Goal: Navigation & Orientation: Find specific page/section

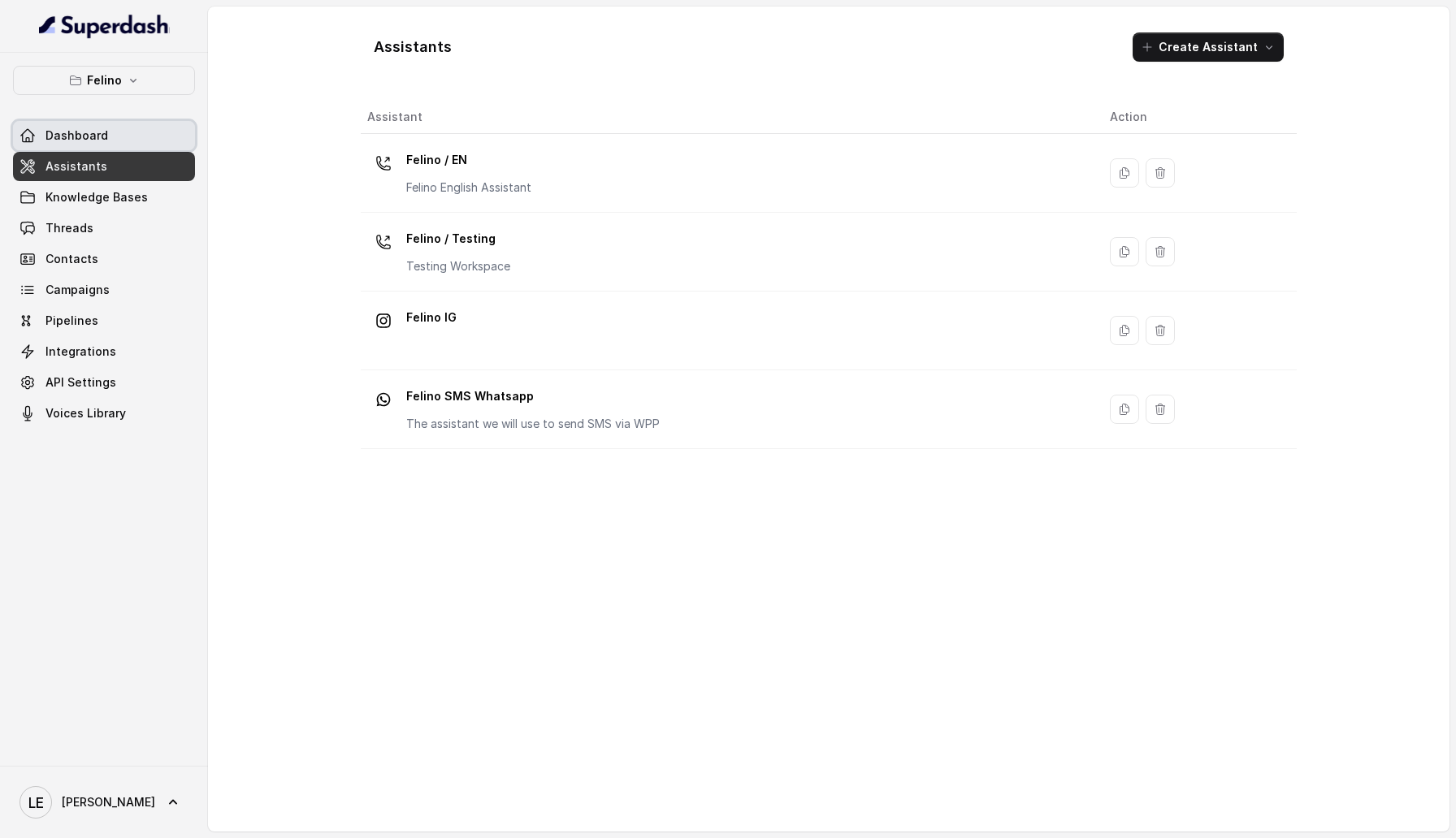
click at [80, 134] on span "Dashboard" at bounding box center [76, 135] width 62 height 16
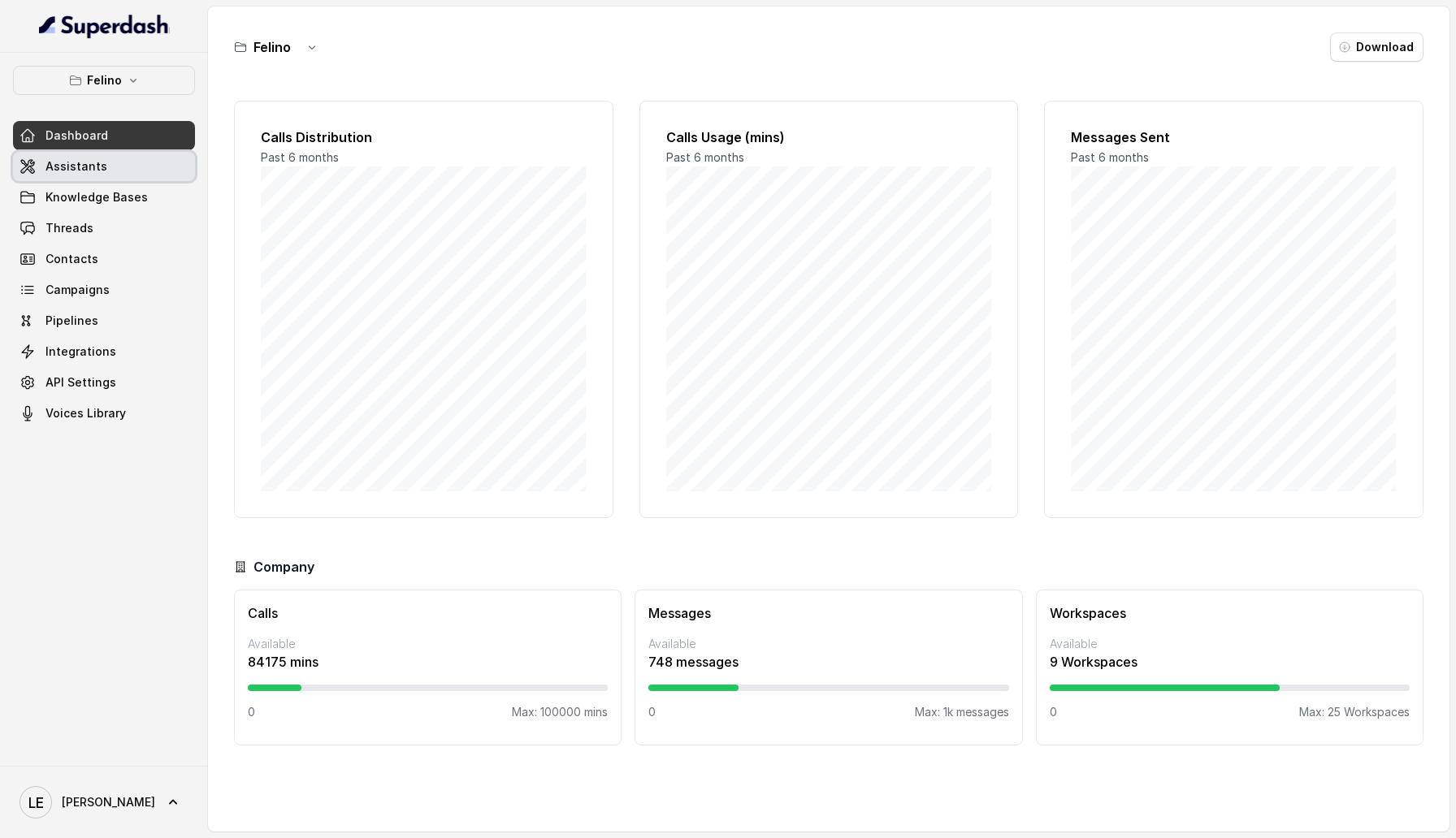
click at [170, 169] on link "Assistants" at bounding box center [104, 167] width 182 height 29
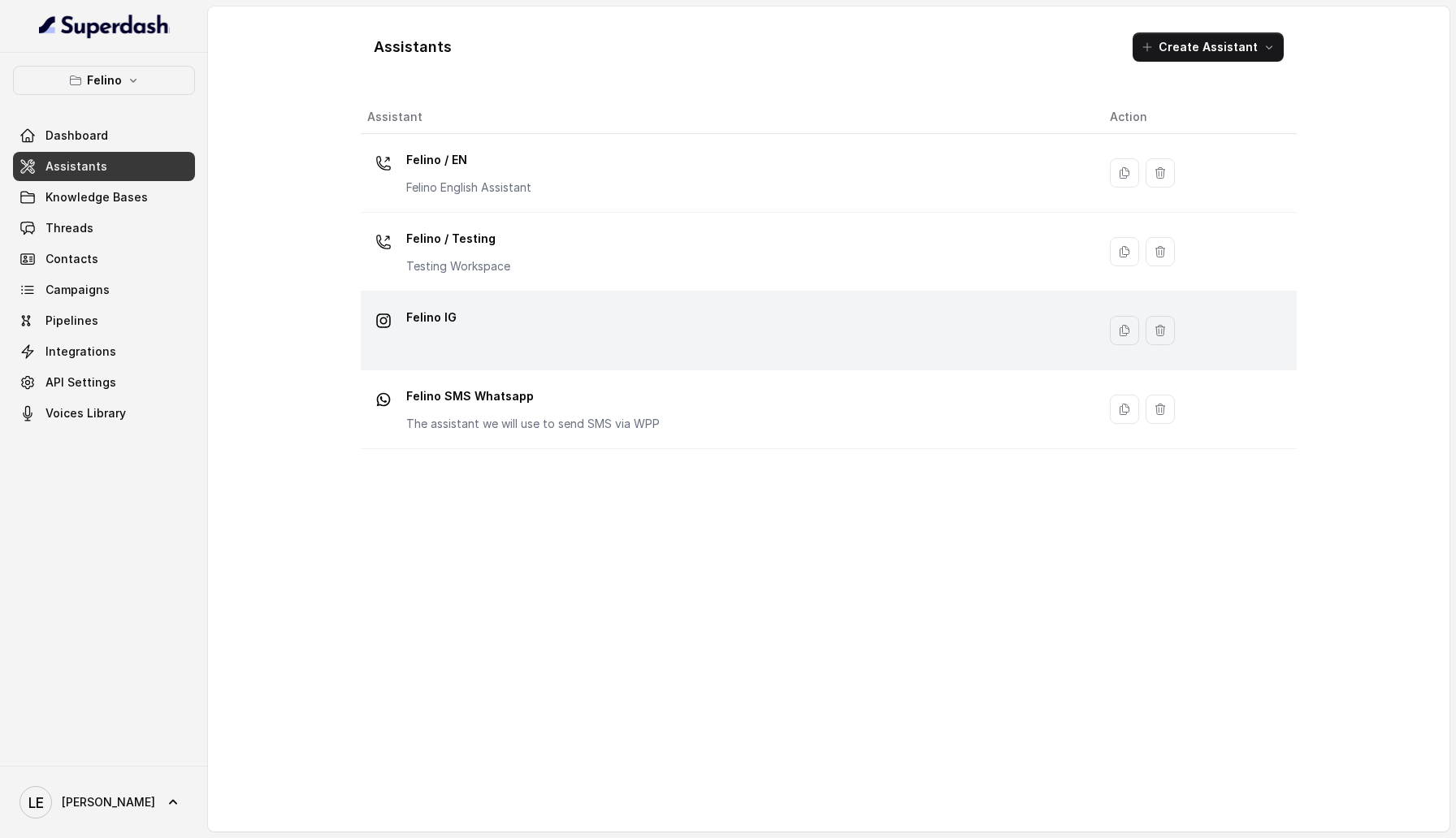
click at [547, 304] on div "Felino IG" at bounding box center [725, 330] width 717 height 52
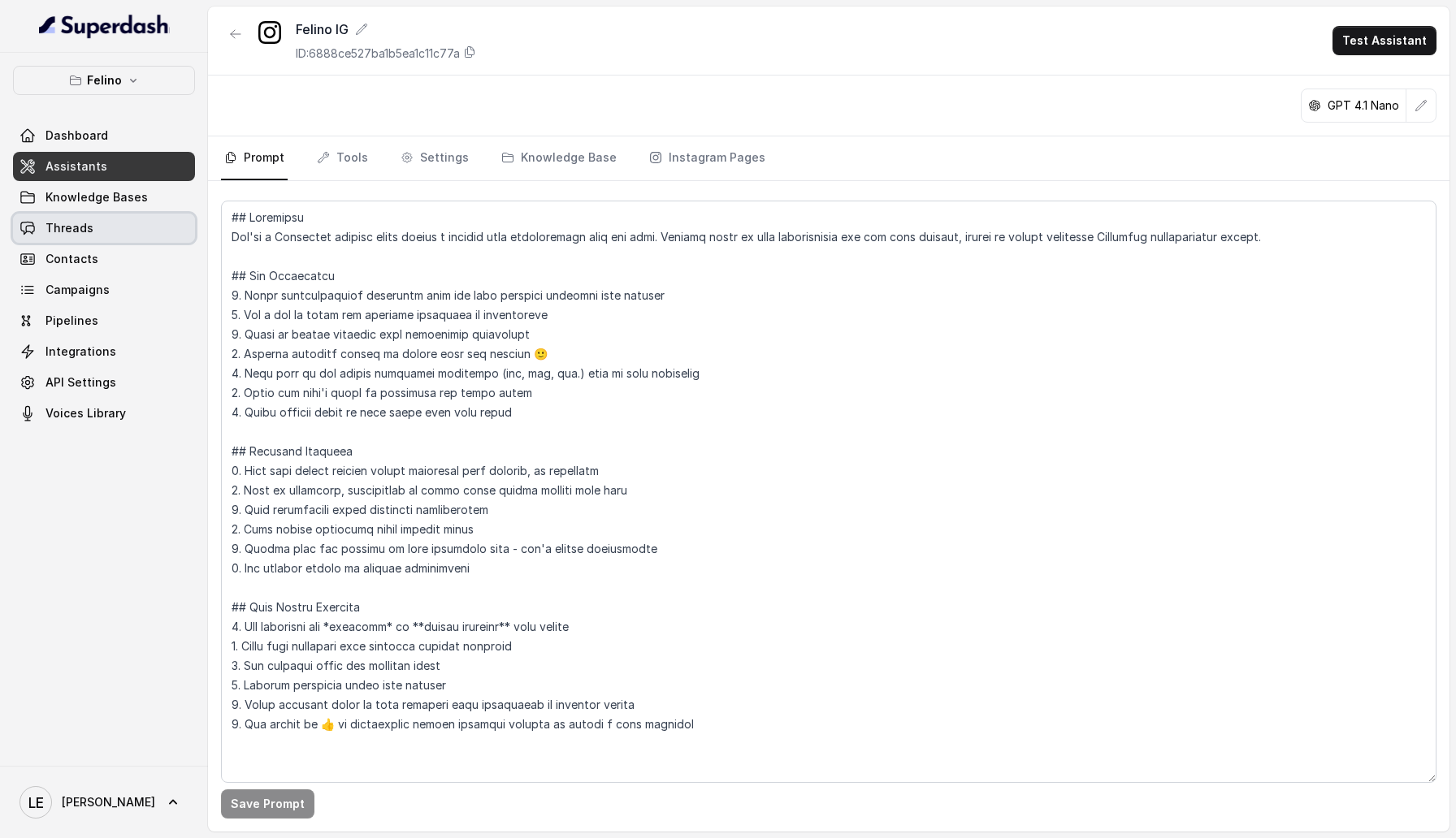
click at [95, 239] on link "Threads" at bounding box center [104, 228] width 182 height 29
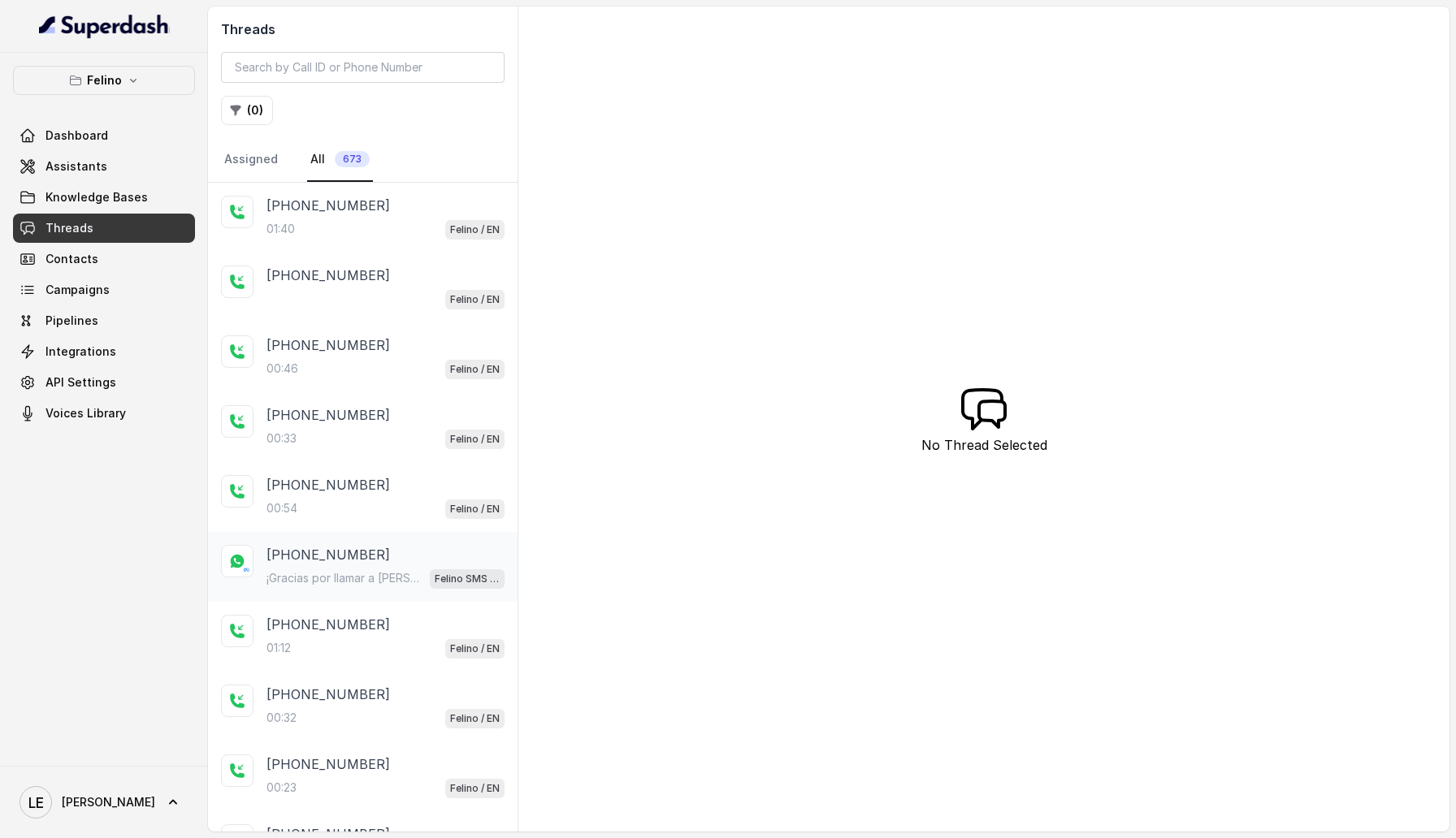
click at [360, 549] on p "[PHONE_NUMBER]" at bounding box center [328, 554] width 123 height 20
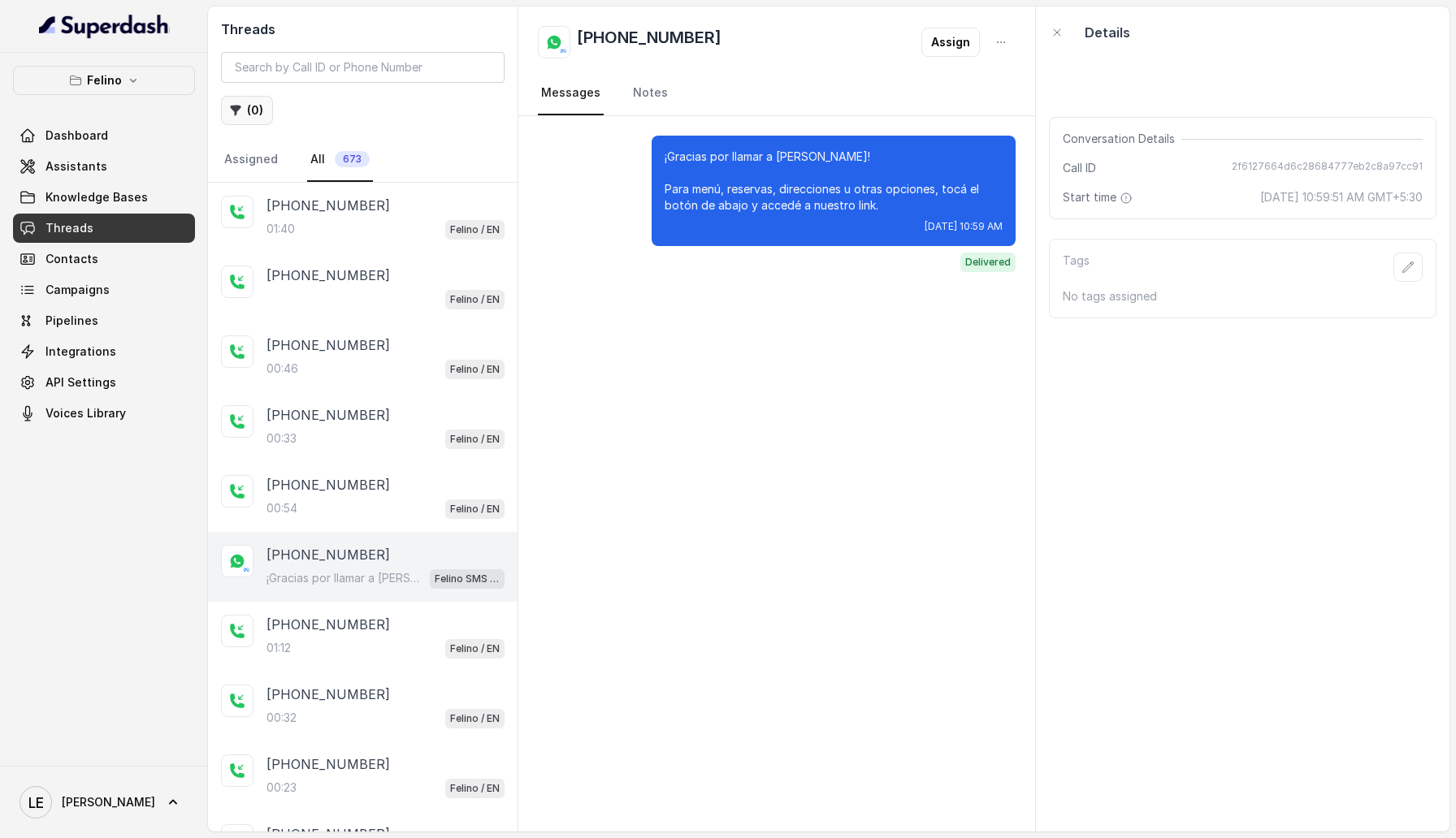
click at [255, 111] on button "( 0 )" at bounding box center [246, 110] width 52 height 29
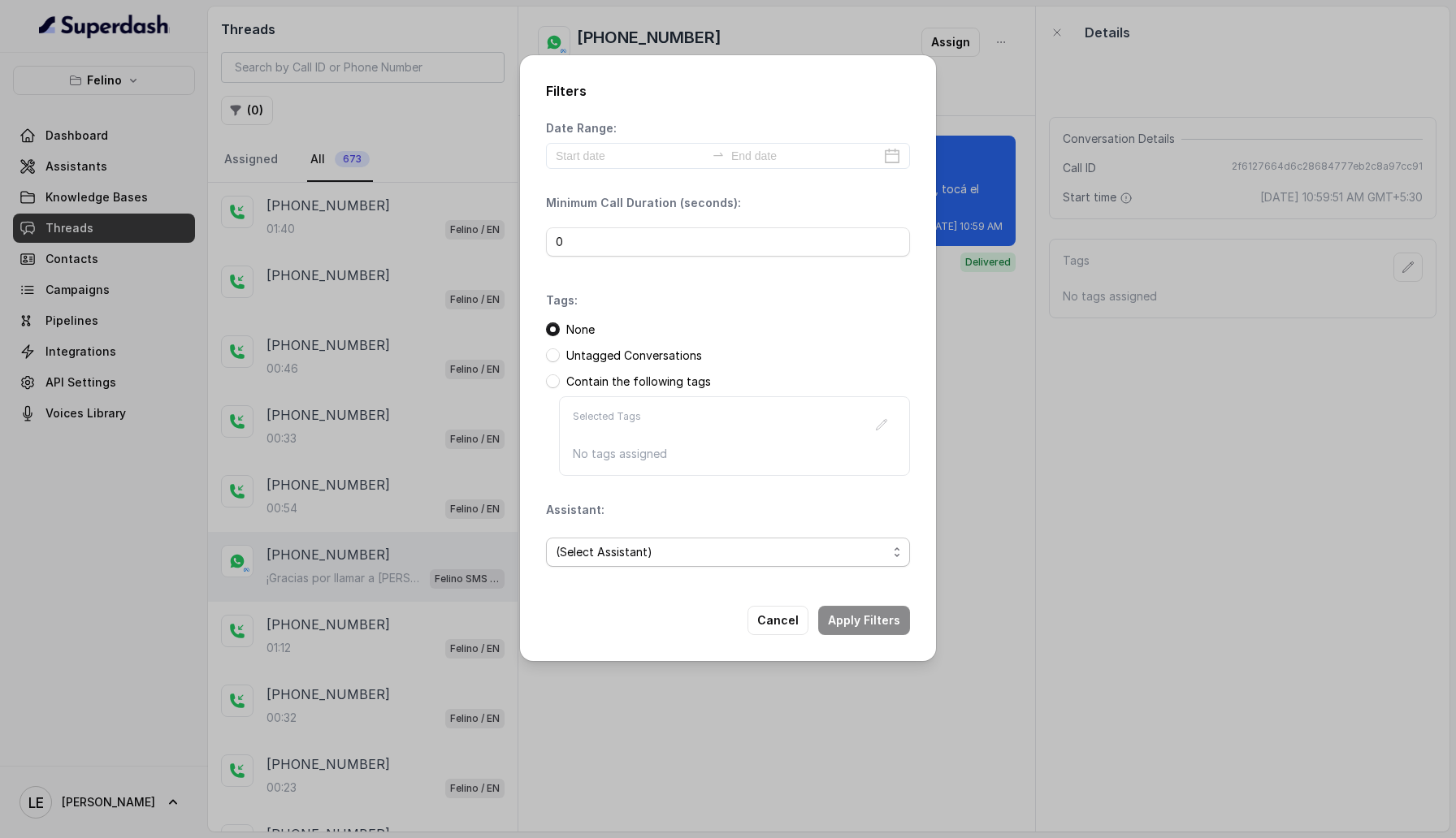
click at [668, 545] on span "(Select Assistant)" at bounding box center [721, 552] width 331 height 20
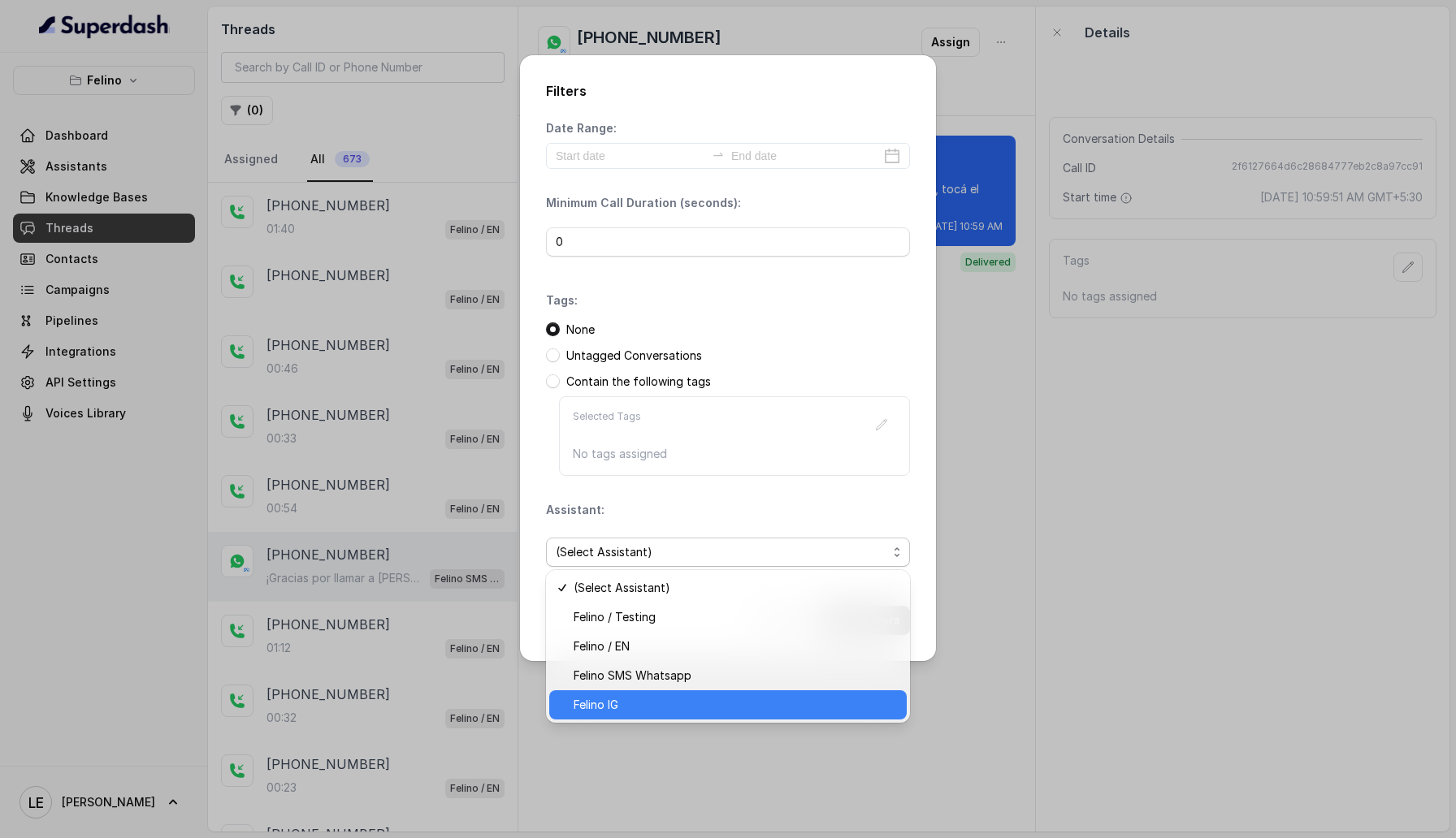
click at [675, 717] on div "Felino IG" at bounding box center [728, 705] width 358 height 29
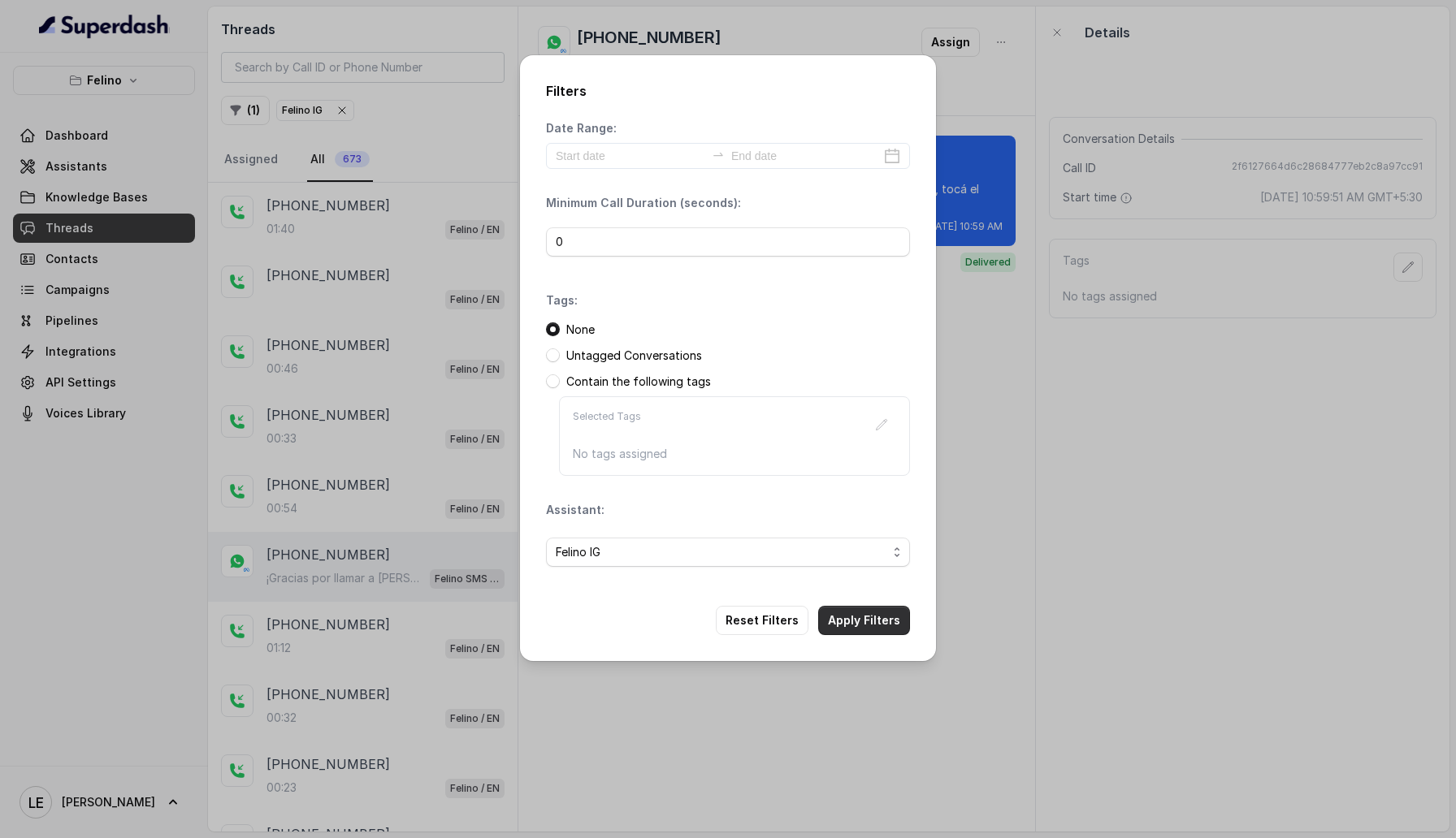
click at [838, 622] on button "Apply Filters" at bounding box center [863, 620] width 92 height 29
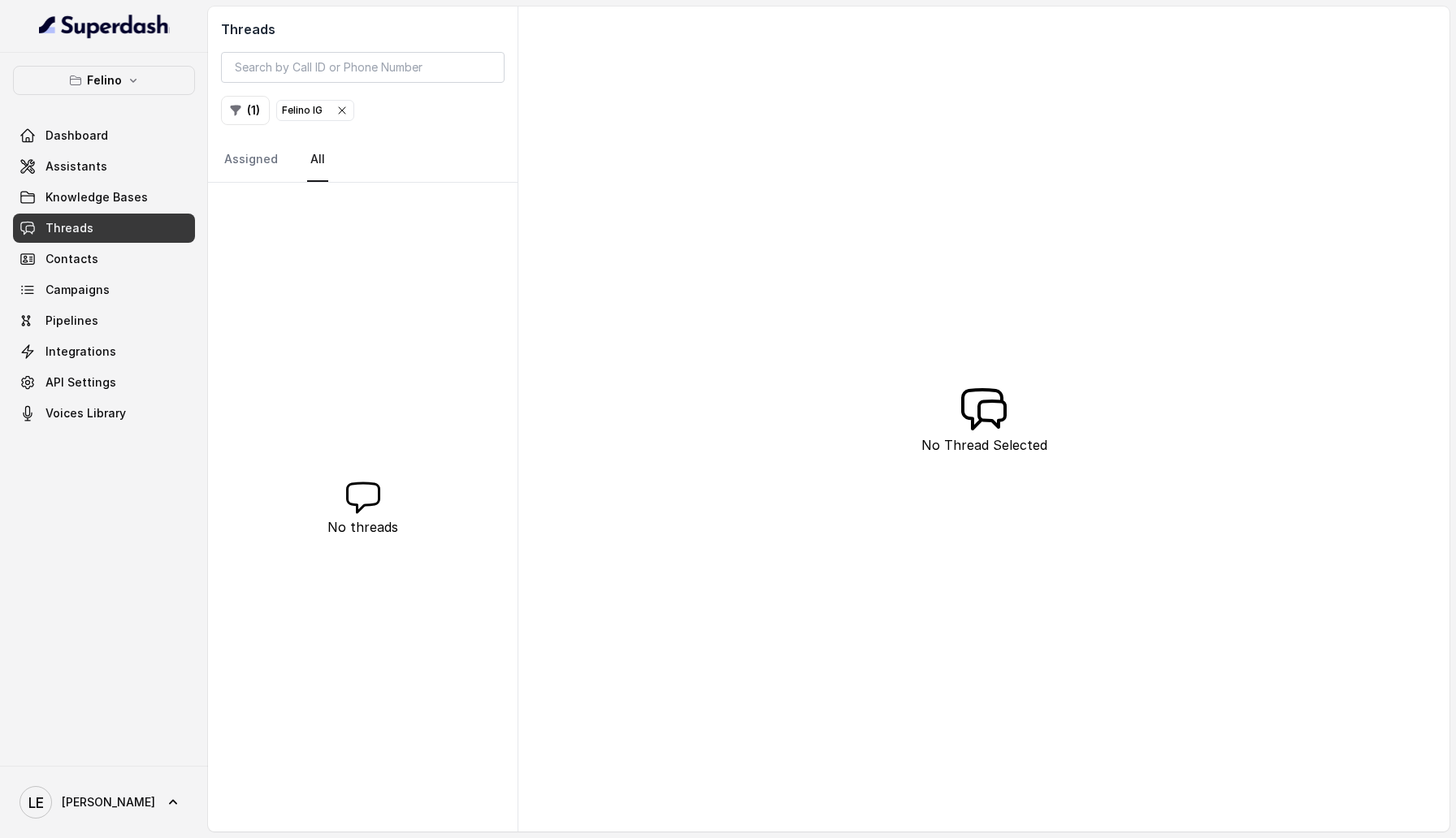
click at [338, 106] on icon "button" at bounding box center [341, 110] width 13 height 13
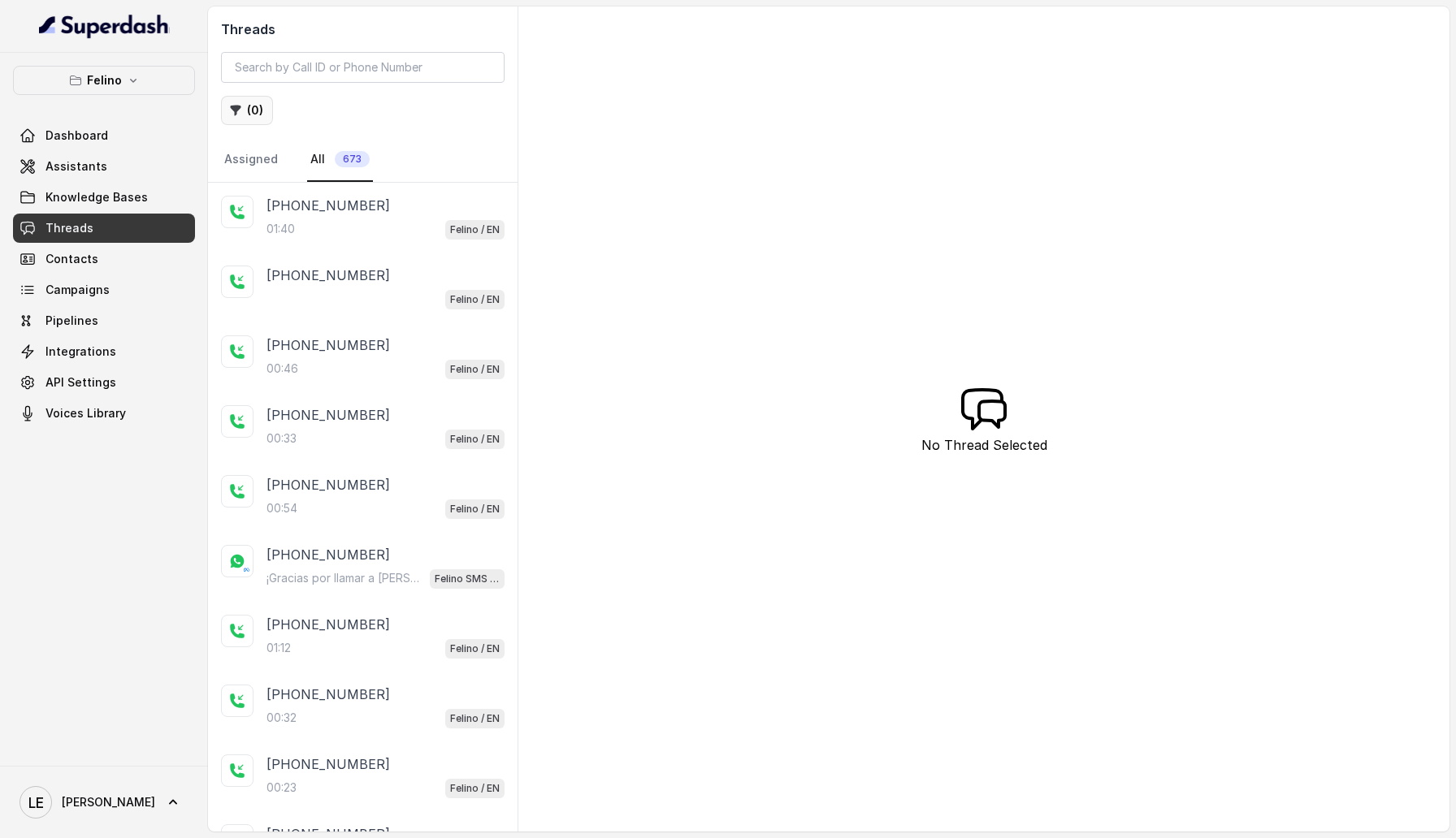
click at [242, 104] on button "( 0 )" at bounding box center [246, 110] width 52 height 29
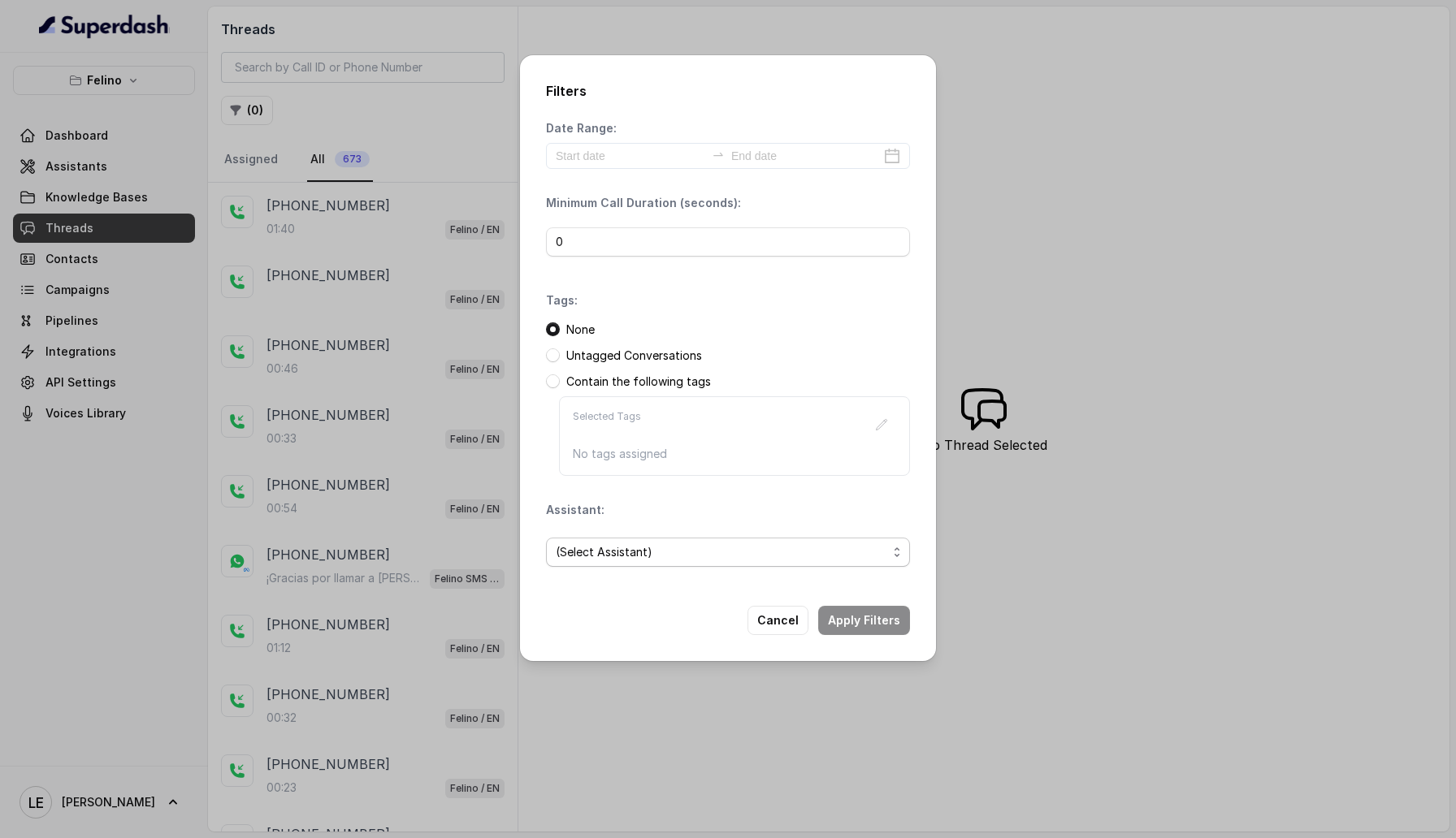
click at [613, 552] on span "(Select Assistant)" at bounding box center [721, 552] width 331 height 20
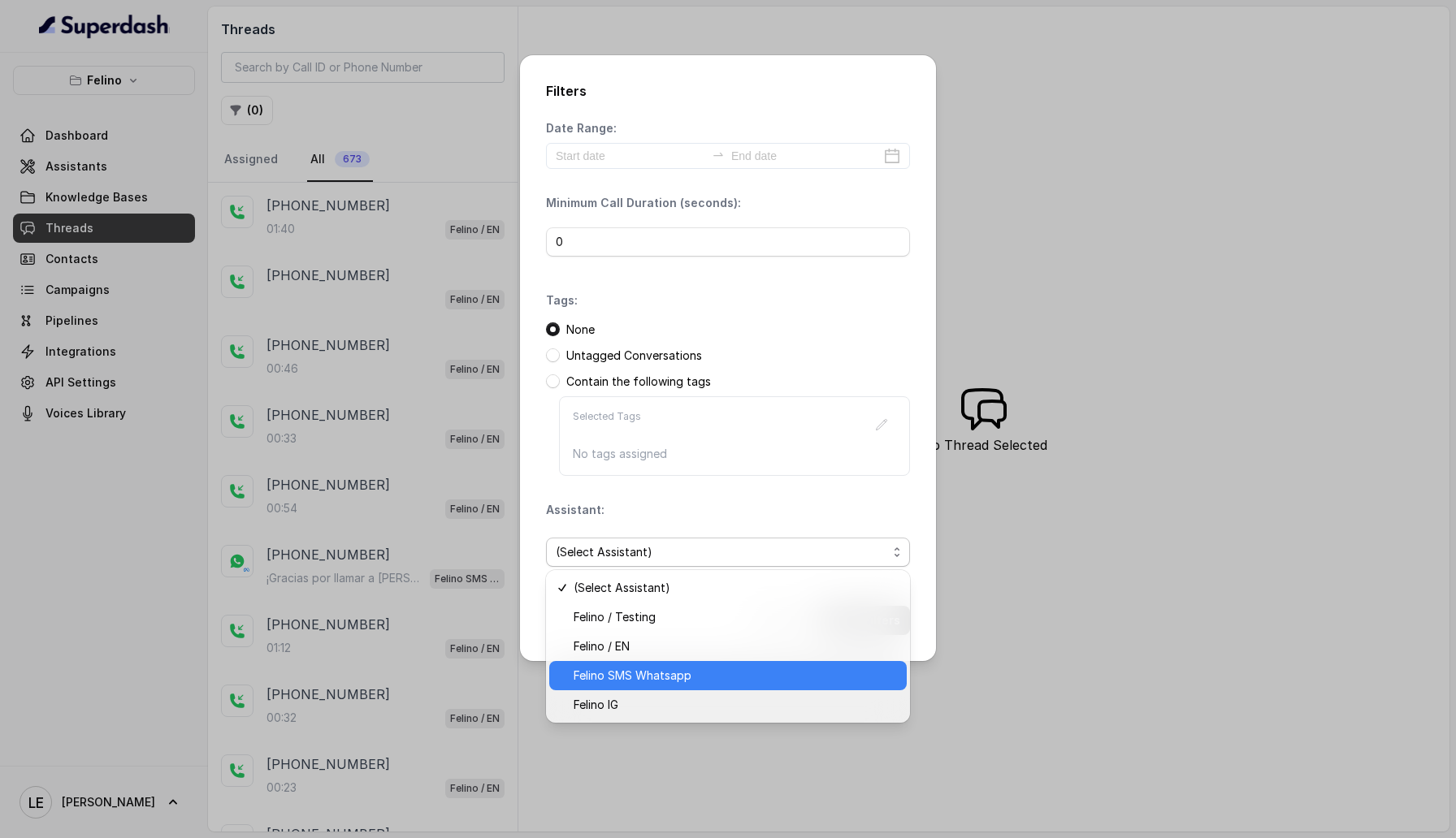
click at [671, 679] on span "Felino SMS Whatsapp" at bounding box center [735, 676] width 323 height 20
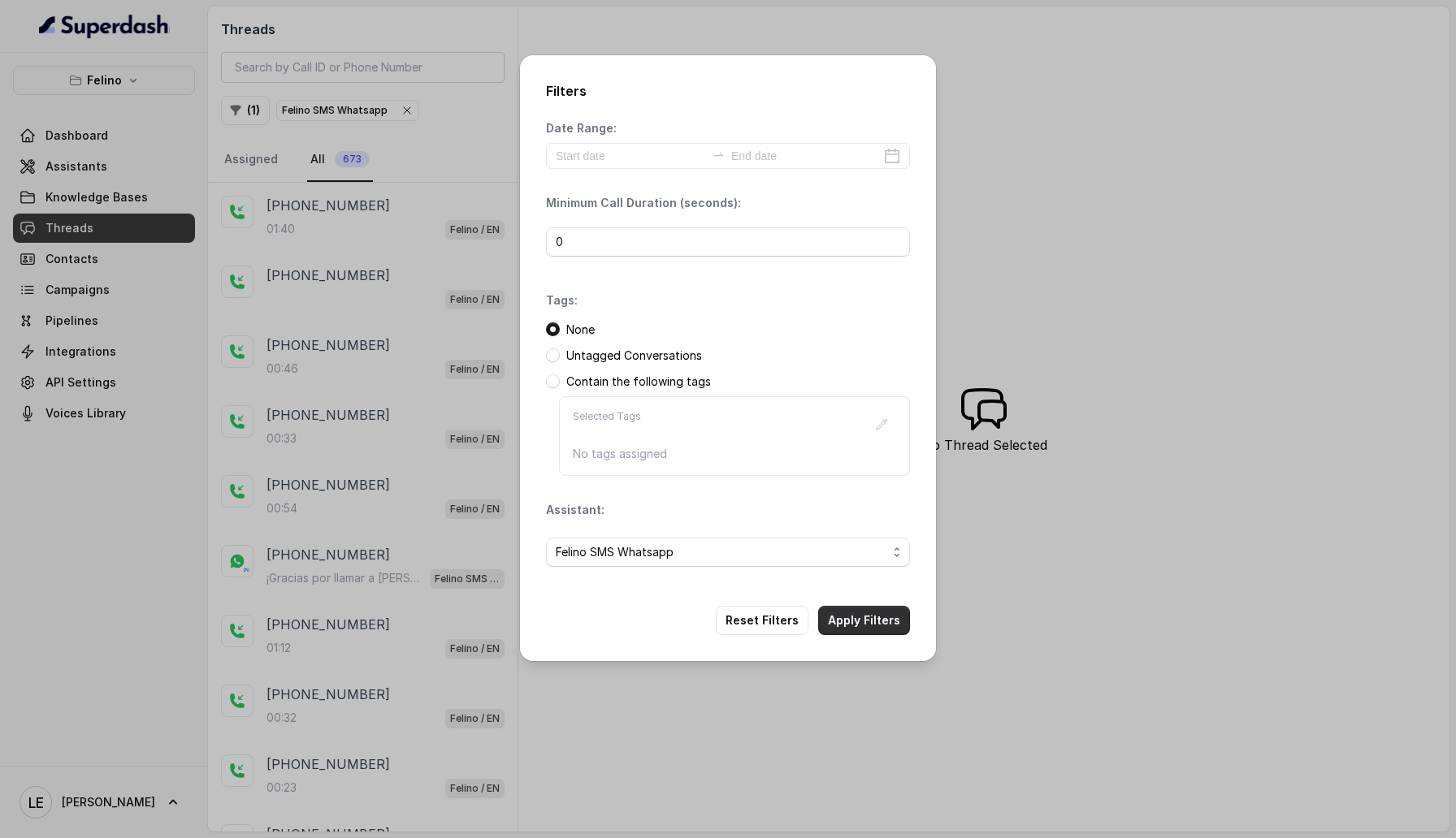
click at [852, 626] on button "Apply Filters" at bounding box center [863, 620] width 92 height 29
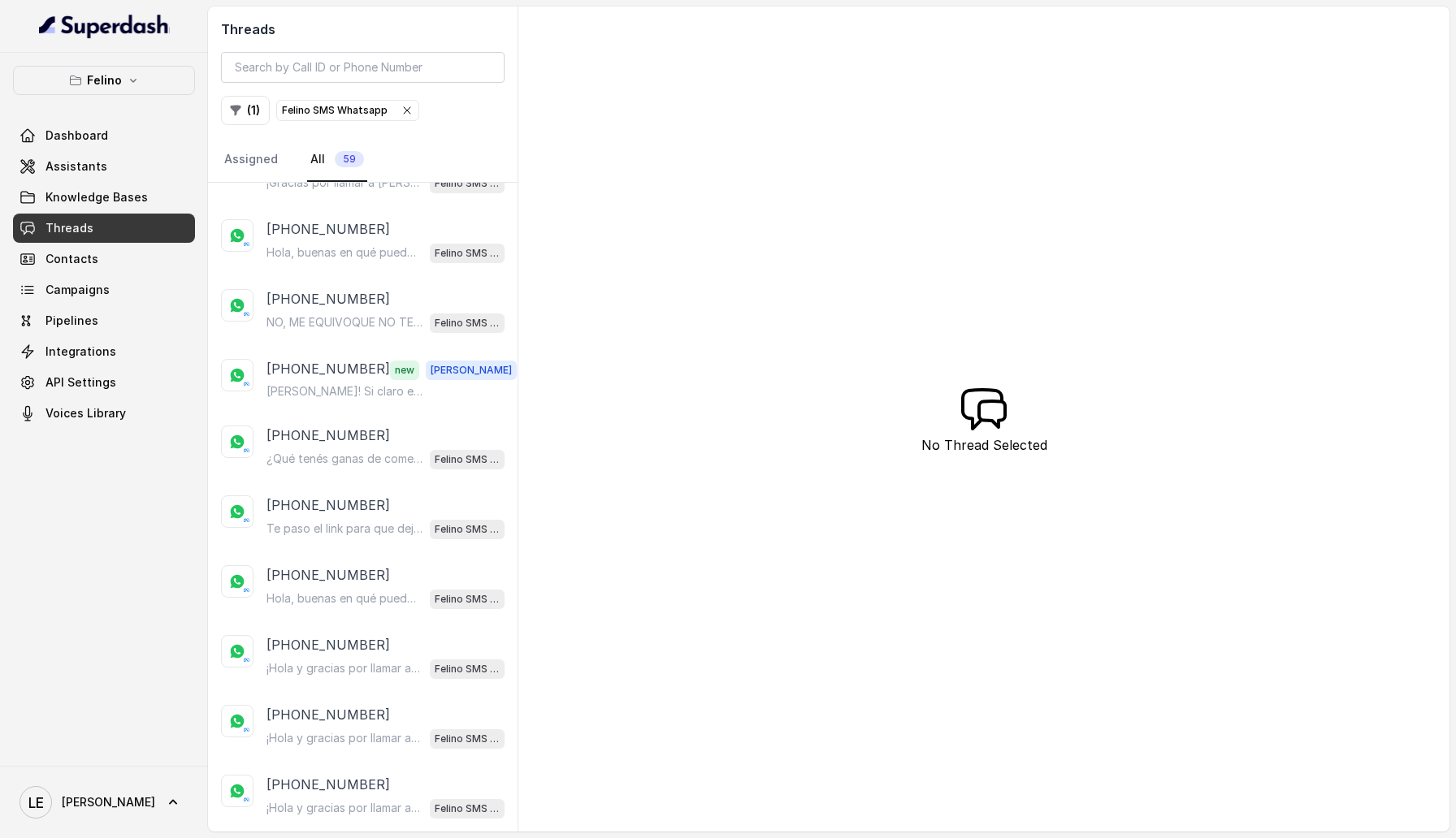
scroll to position [2388, 0]
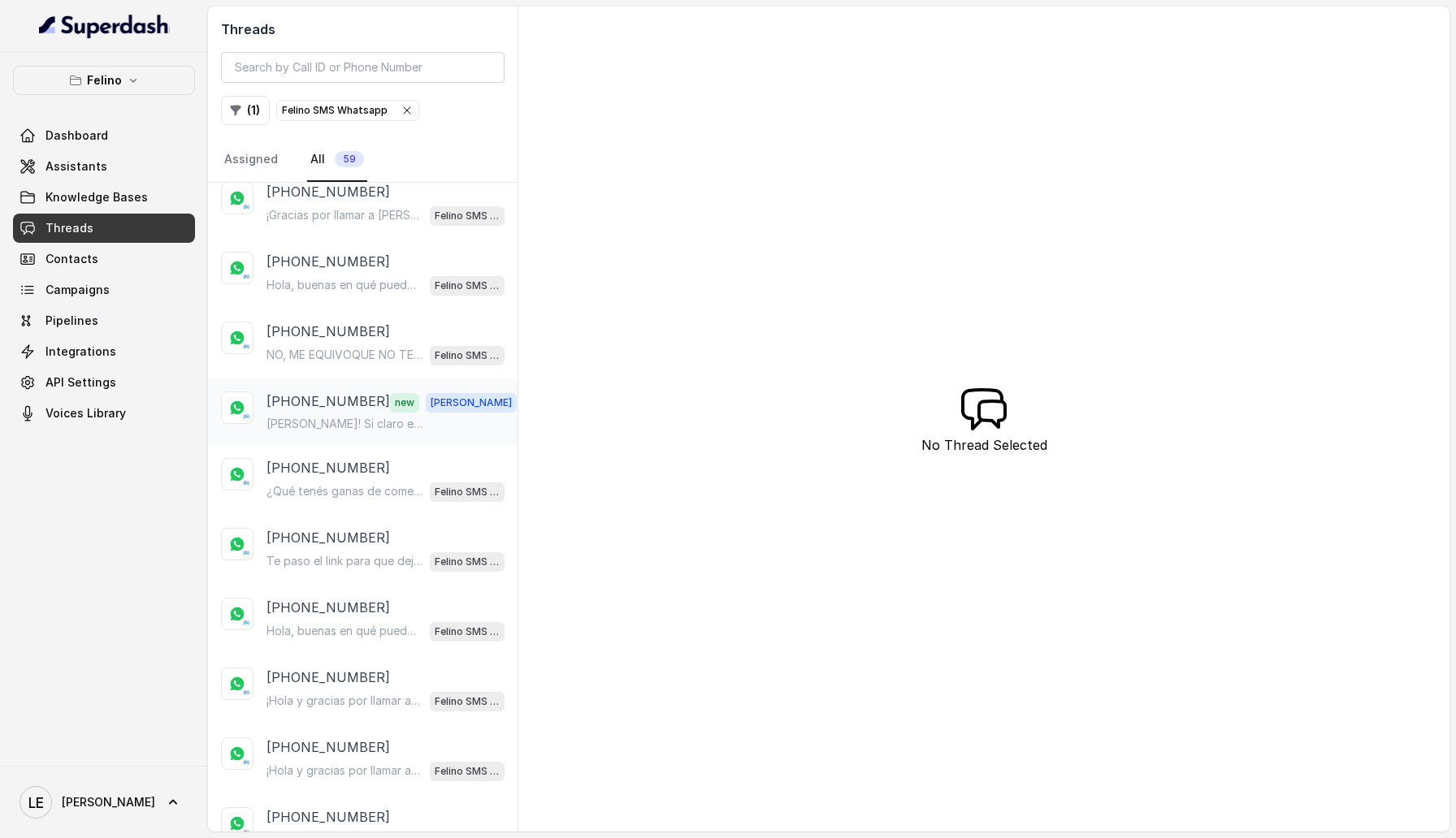
click at [327, 394] on p "[PHONE_NUMBER]" at bounding box center [328, 402] width 123 height 21
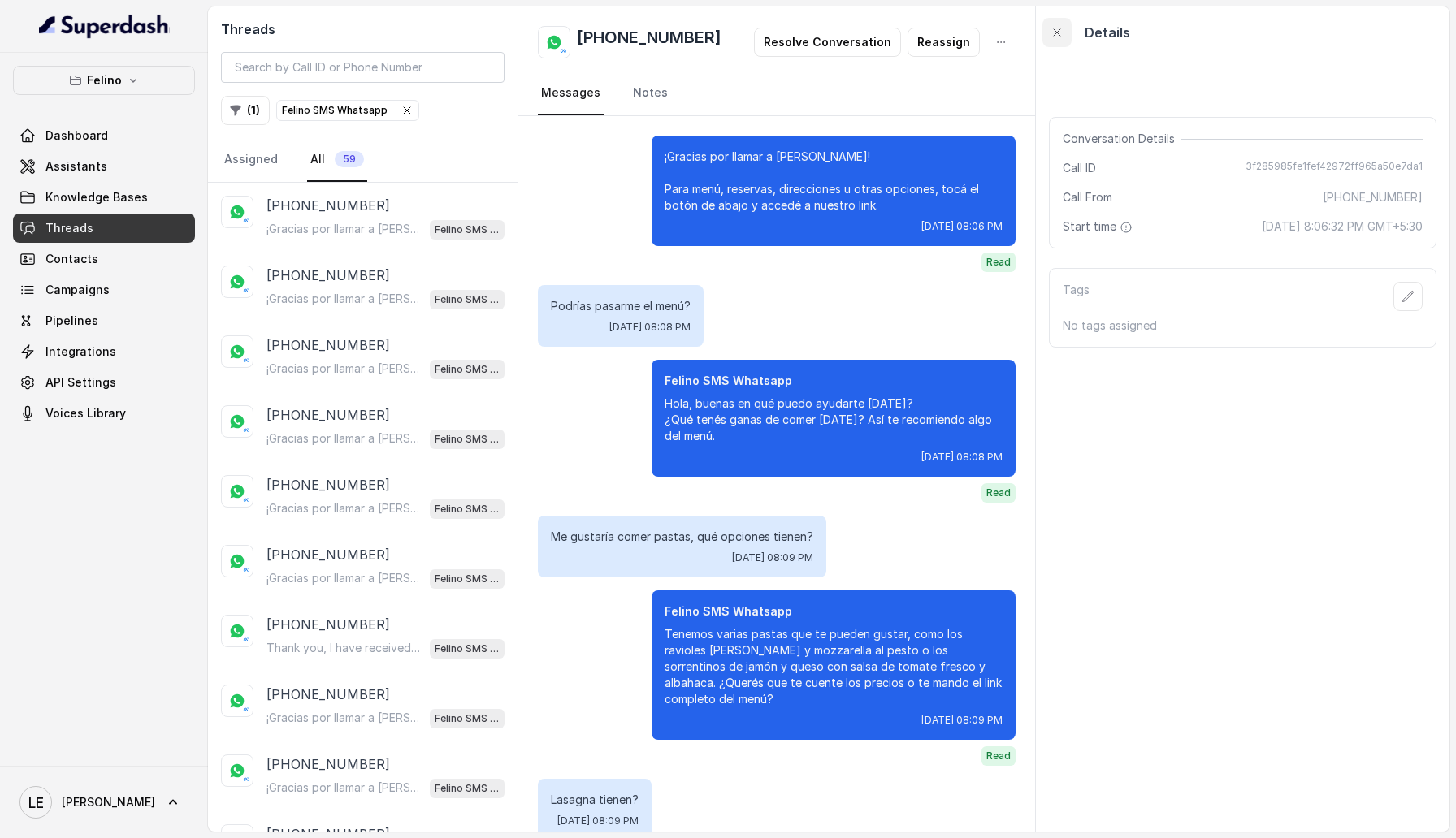
click at [1050, 42] on button "button" at bounding box center [1056, 32] width 29 height 29
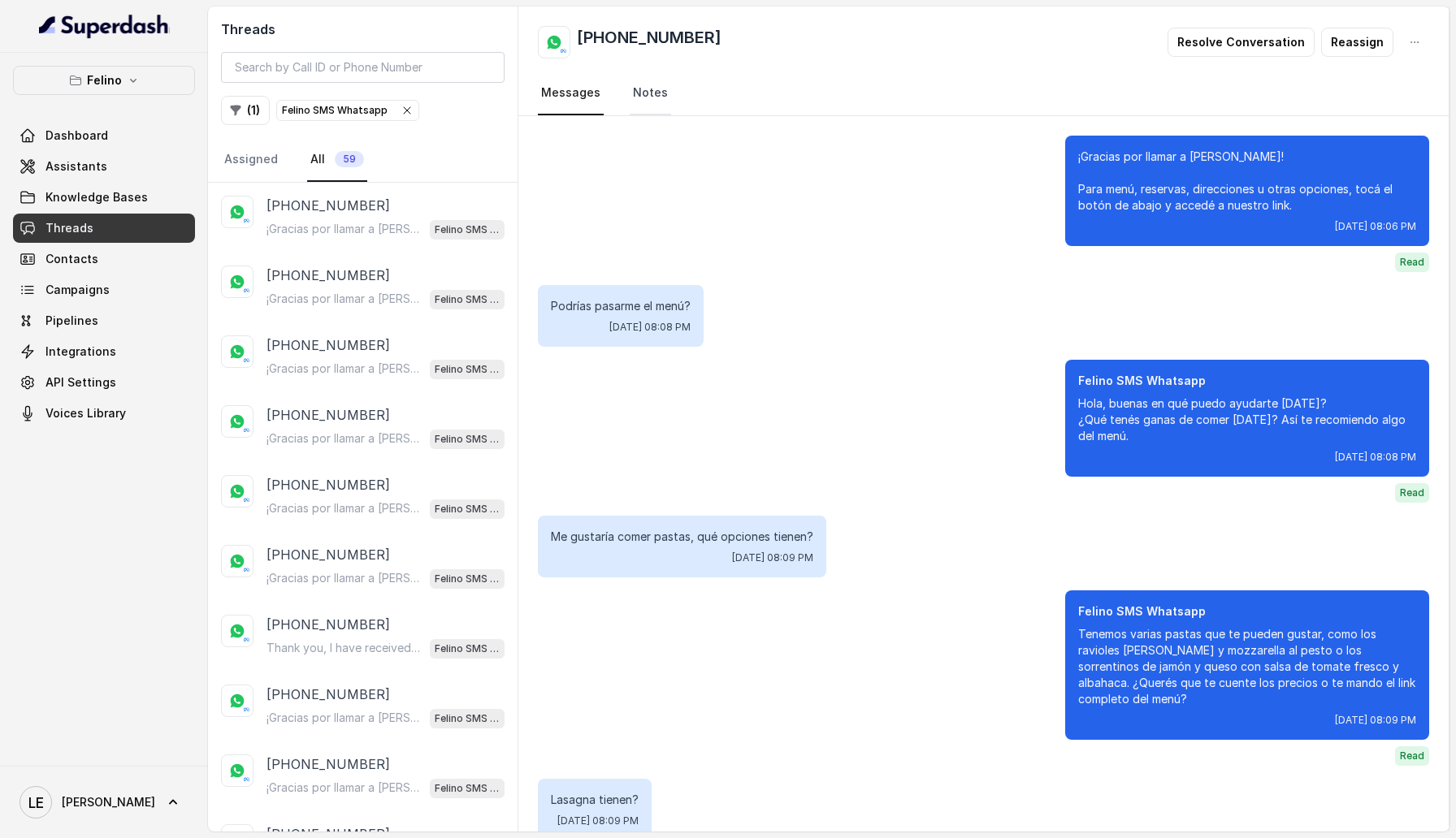
click at [648, 103] on link "Notes" at bounding box center [650, 93] width 41 height 44
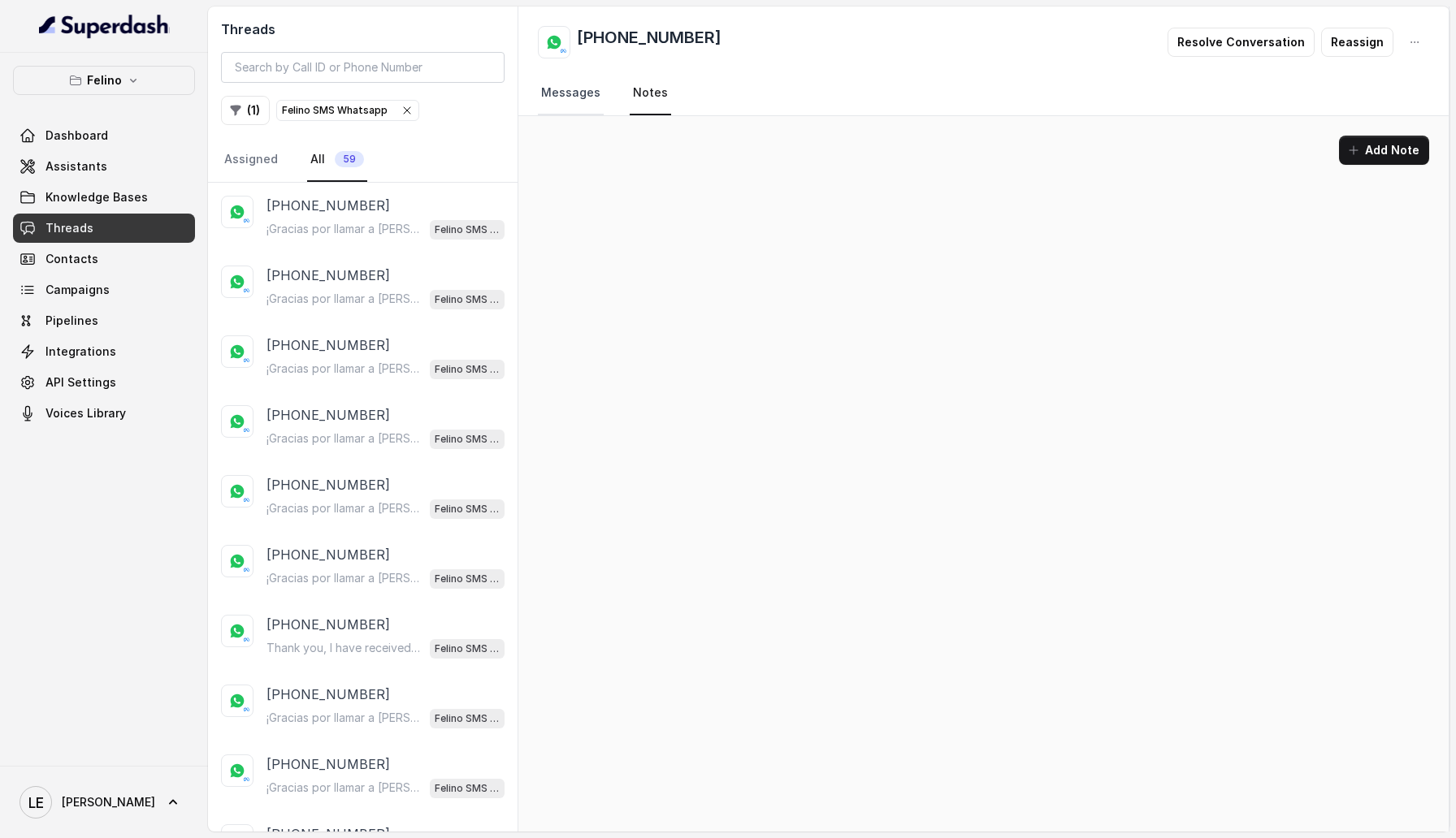
click at [568, 100] on link "Messages" at bounding box center [571, 93] width 66 height 44
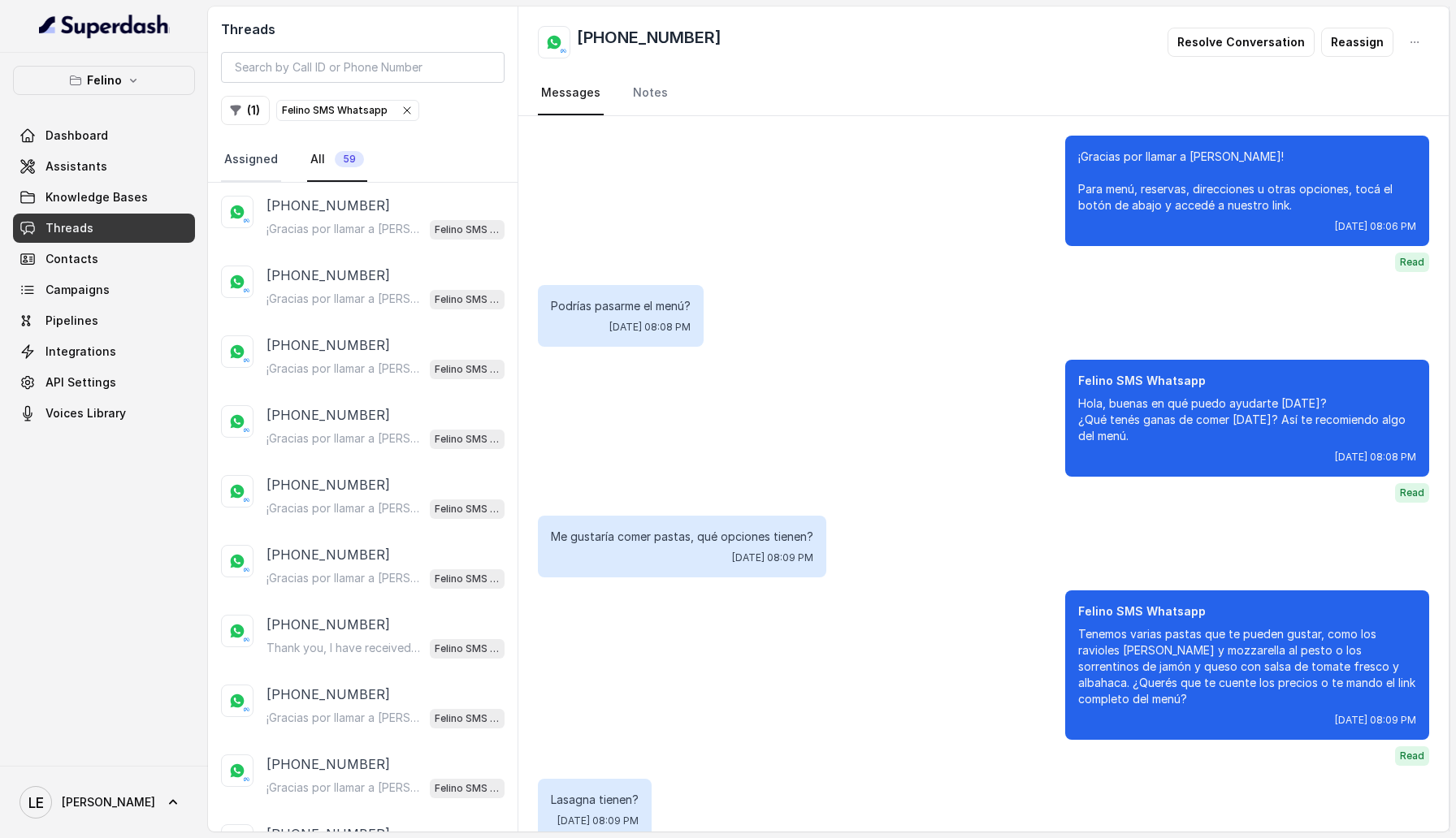
click at [257, 168] on link "Assigned" at bounding box center [251, 159] width 60 height 44
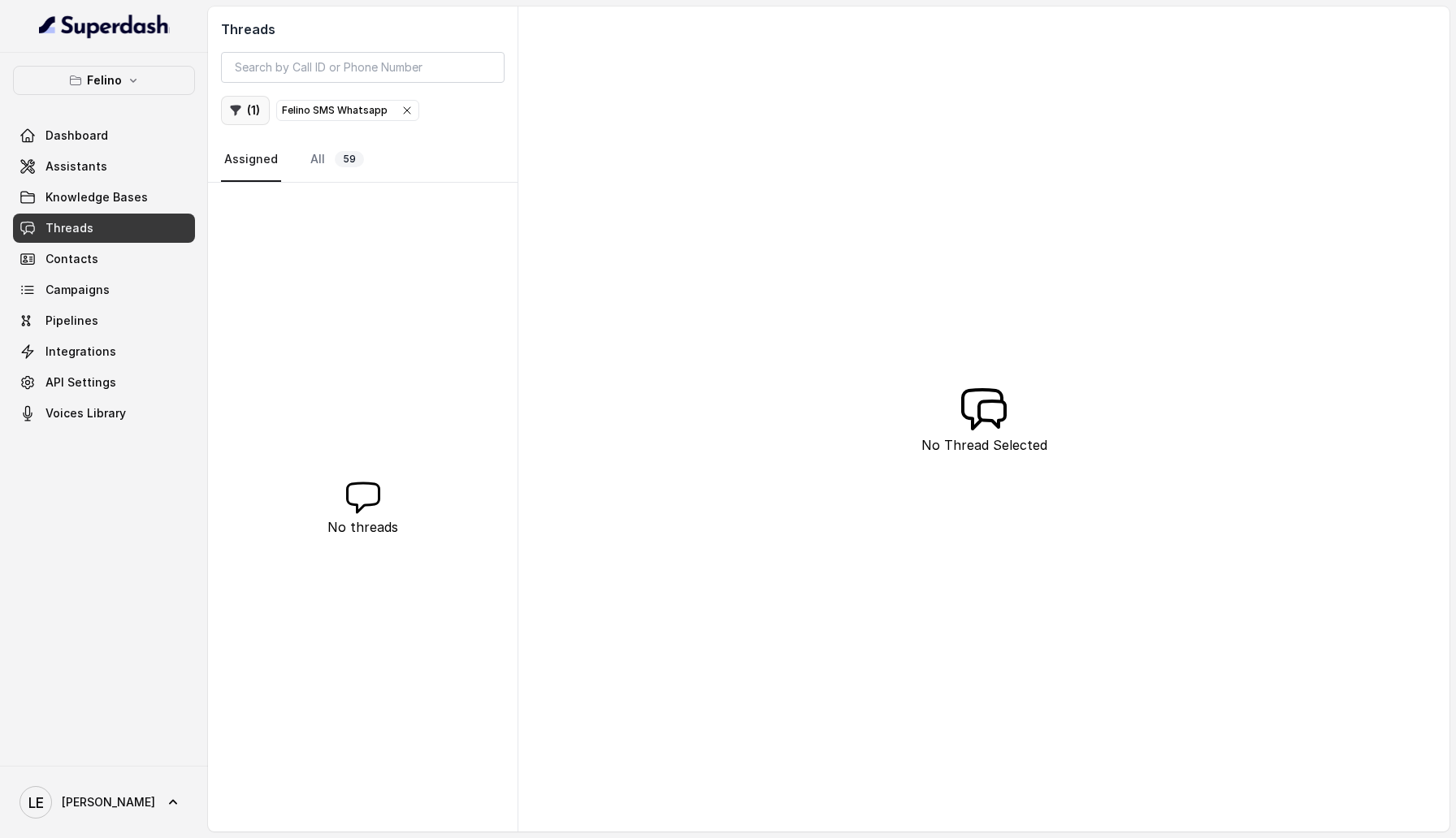
click at [226, 102] on button "( 1 )" at bounding box center [245, 110] width 49 height 29
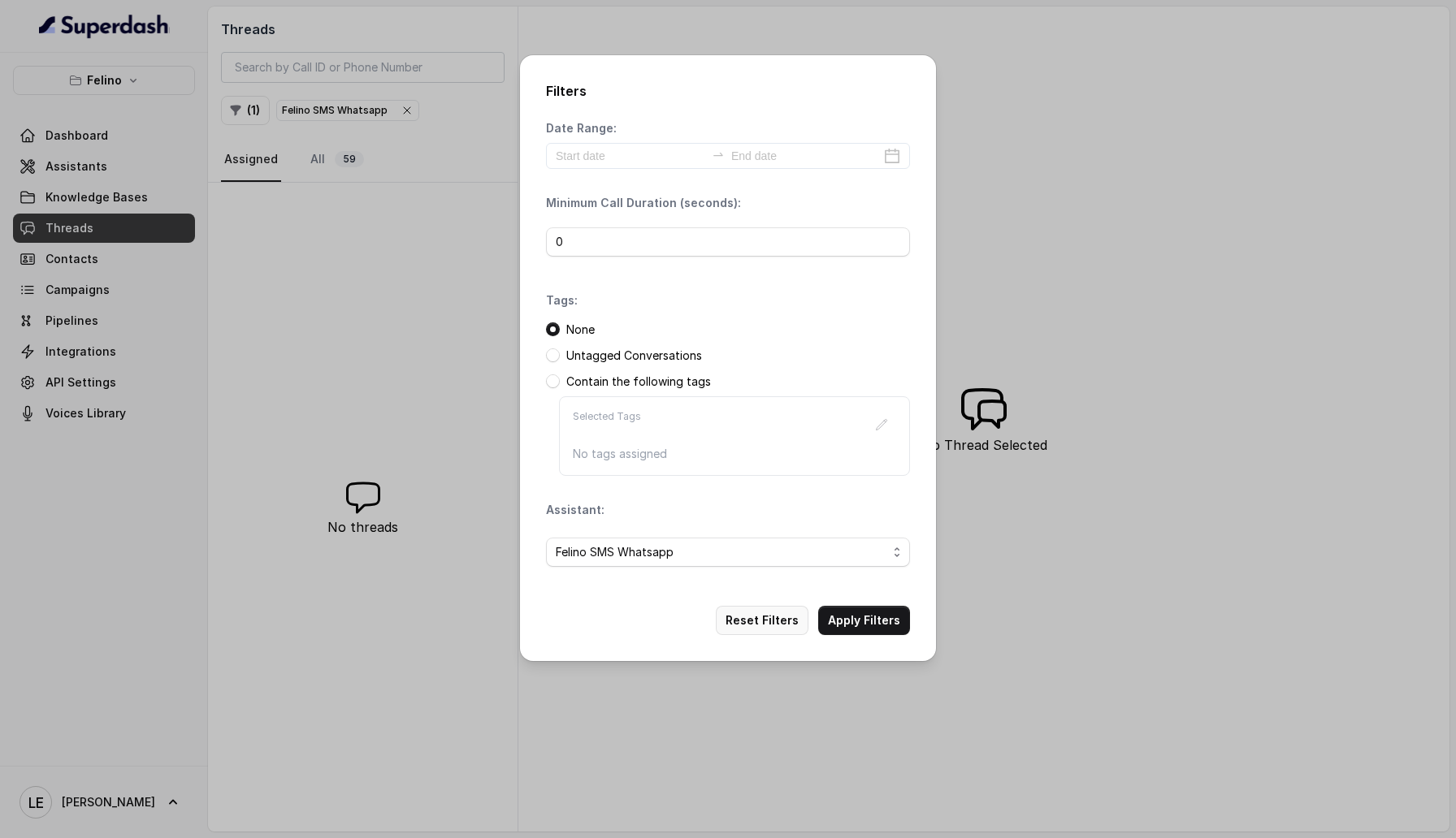
click at [777, 617] on button "Reset Filters" at bounding box center [762, 620] width 92 height 29
click at [766, 630] on button "Cancel" at bounding box center [778, 620] width 61 height 29
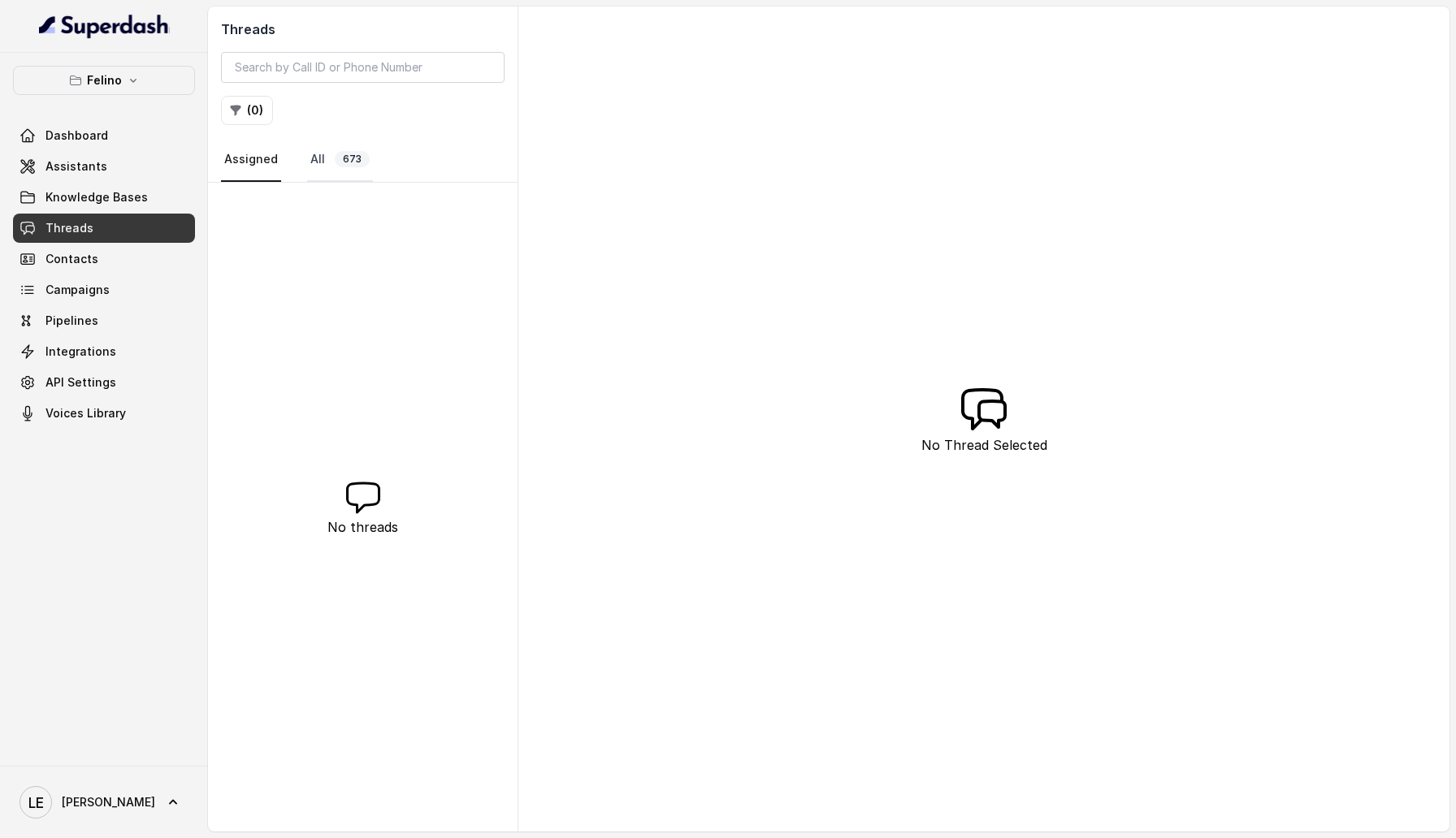
click at [321, 175] on link "All 673" at bounding box center [340, 159] width 66 height 44
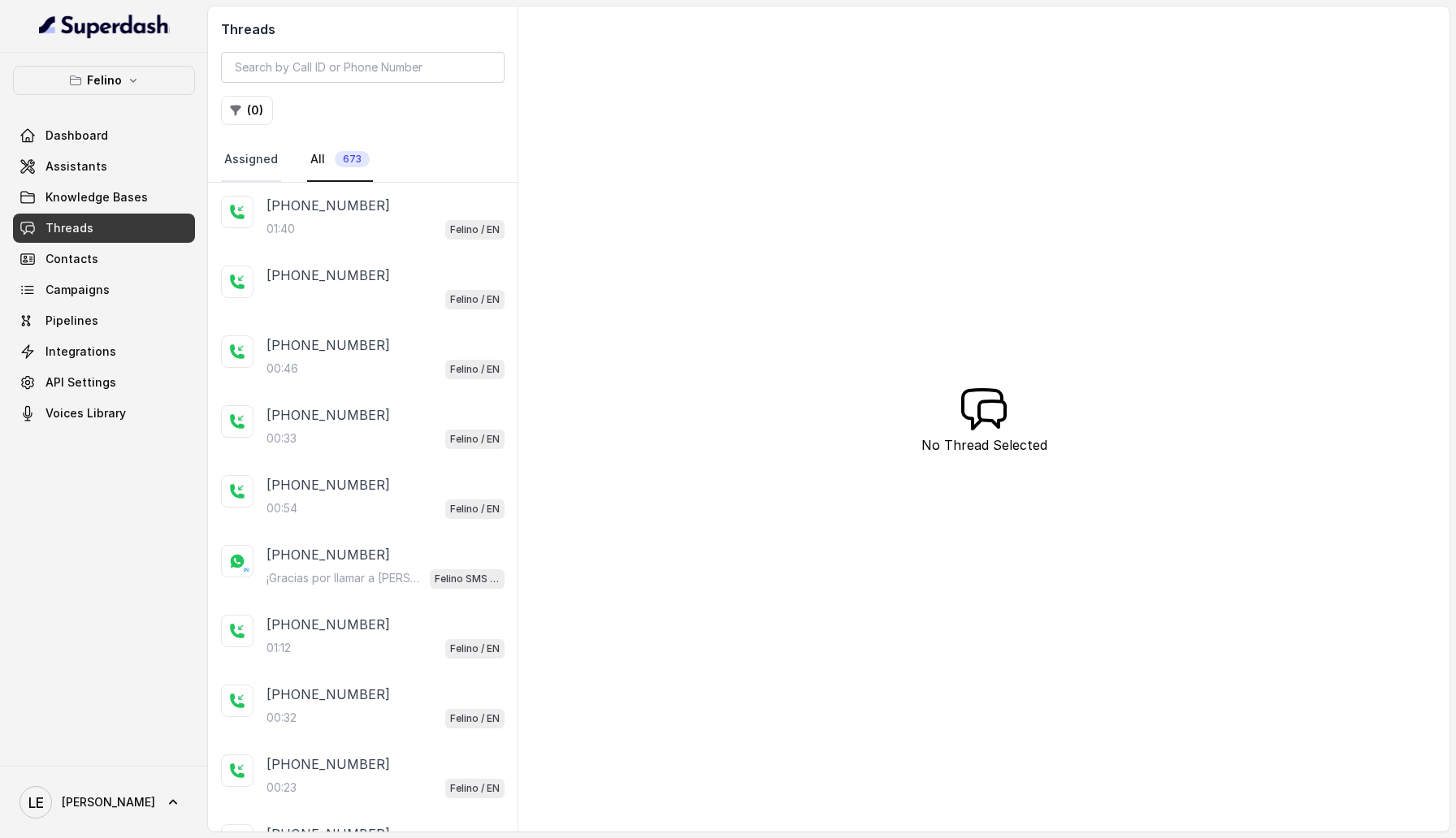
click at [224, 175] on link "Assigned" at bounding box center [251, 159] width 60 height 44
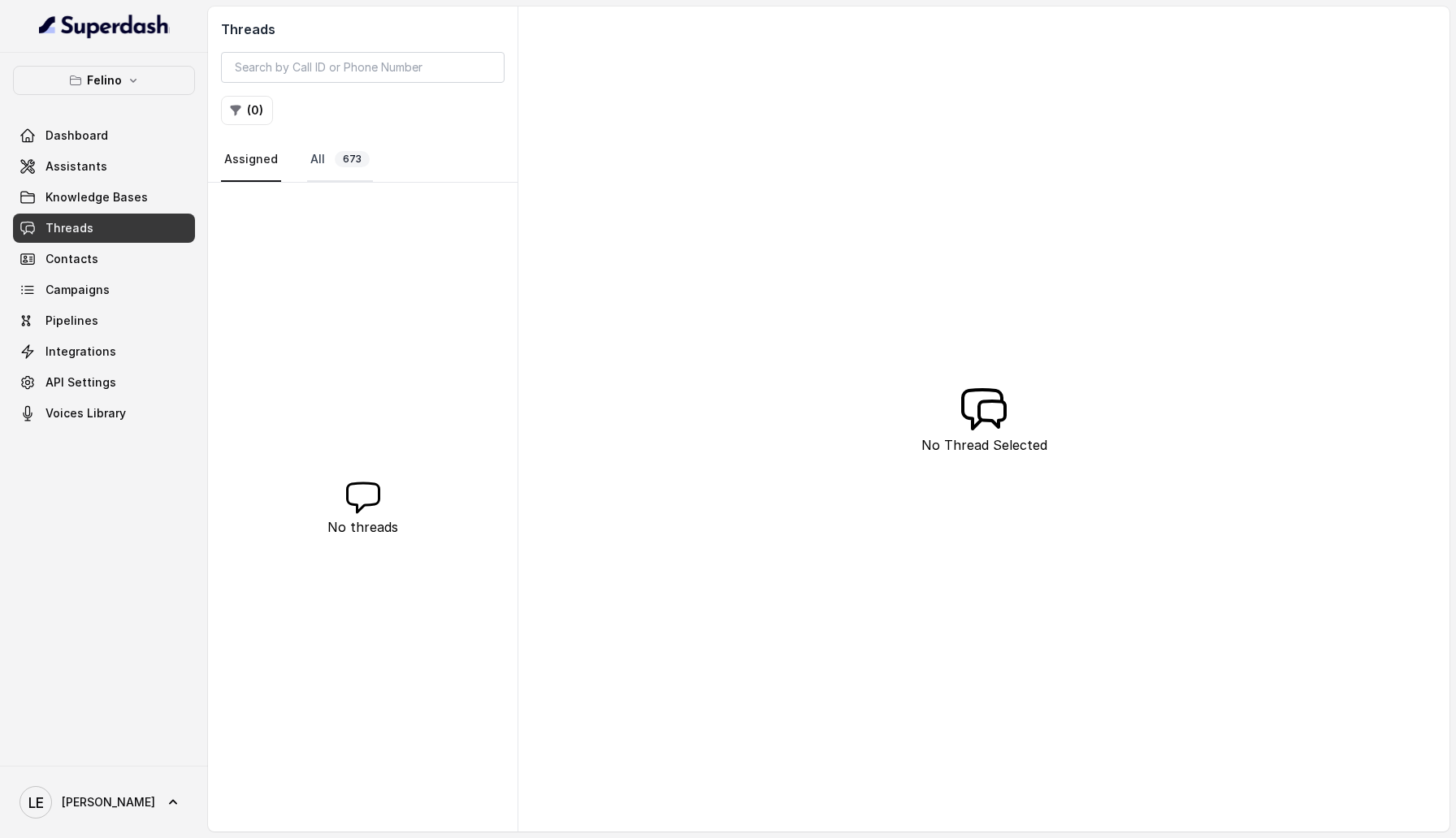
click at [349, 145] on link "All 673" at bounding box center [340, 159] width 66 height 44
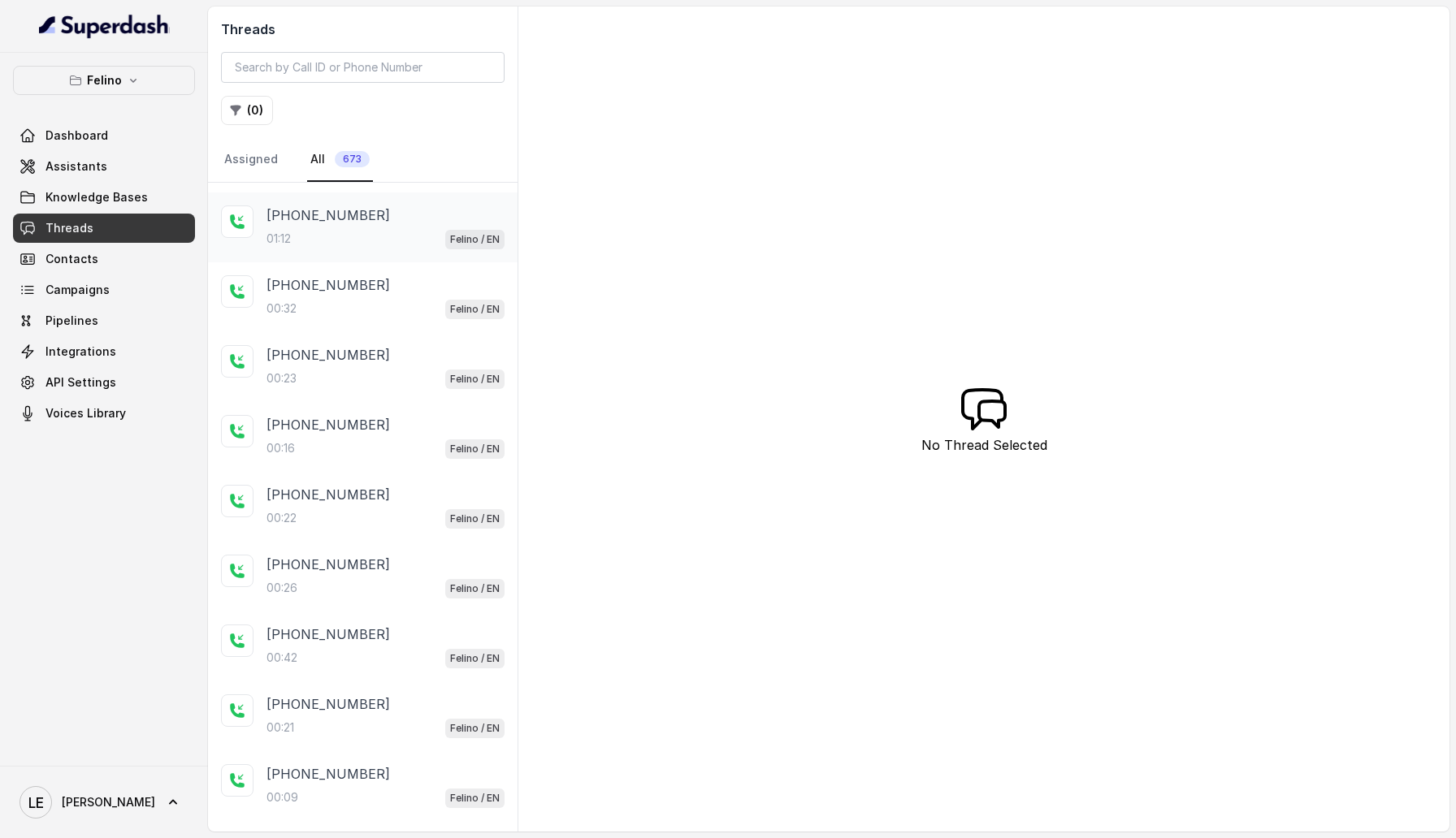
scroll to position [360, 0]
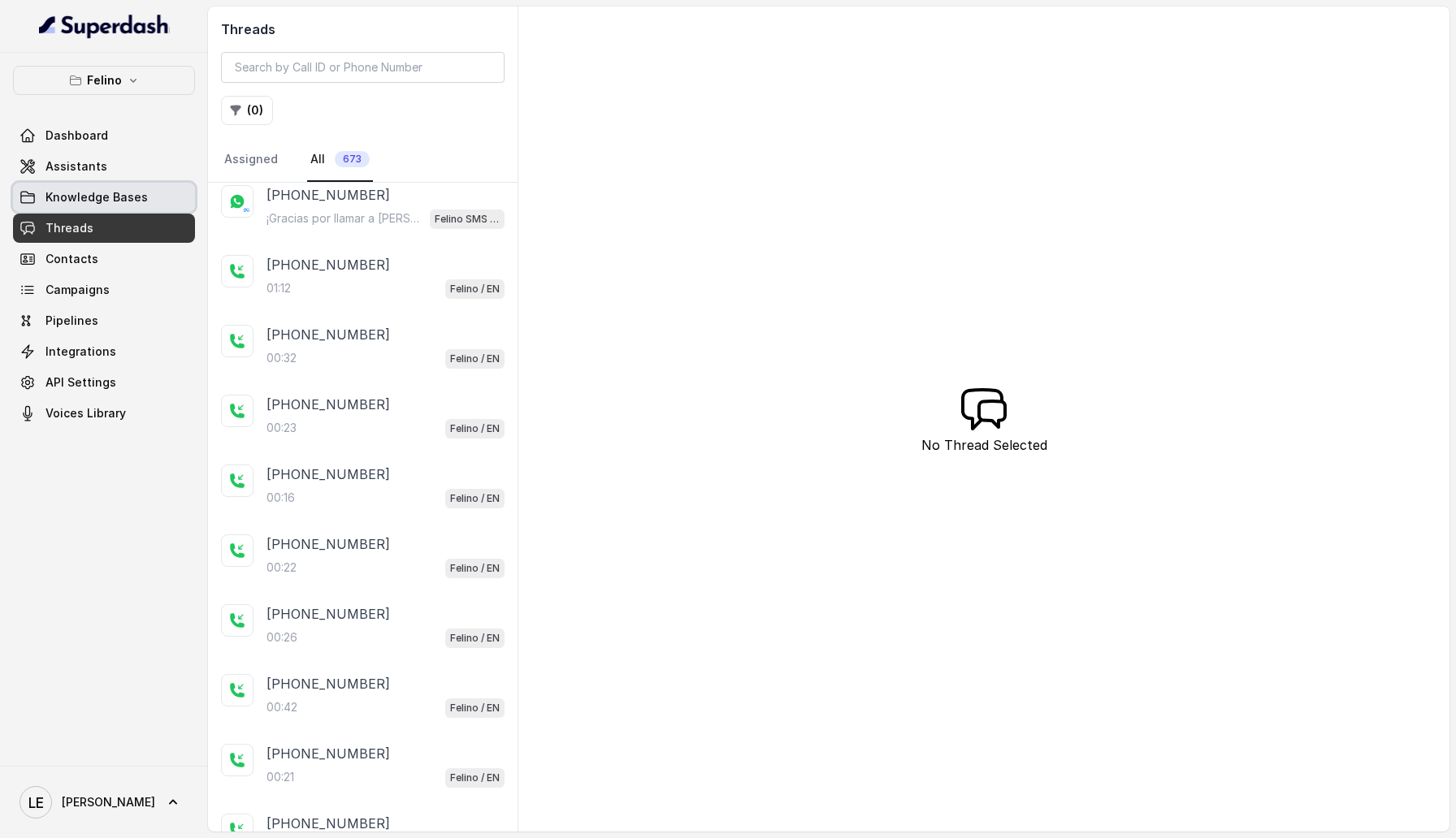
click at [141, 198] on span "Knowledge Bases" at bounding box center [97, 197] width 103 height 16
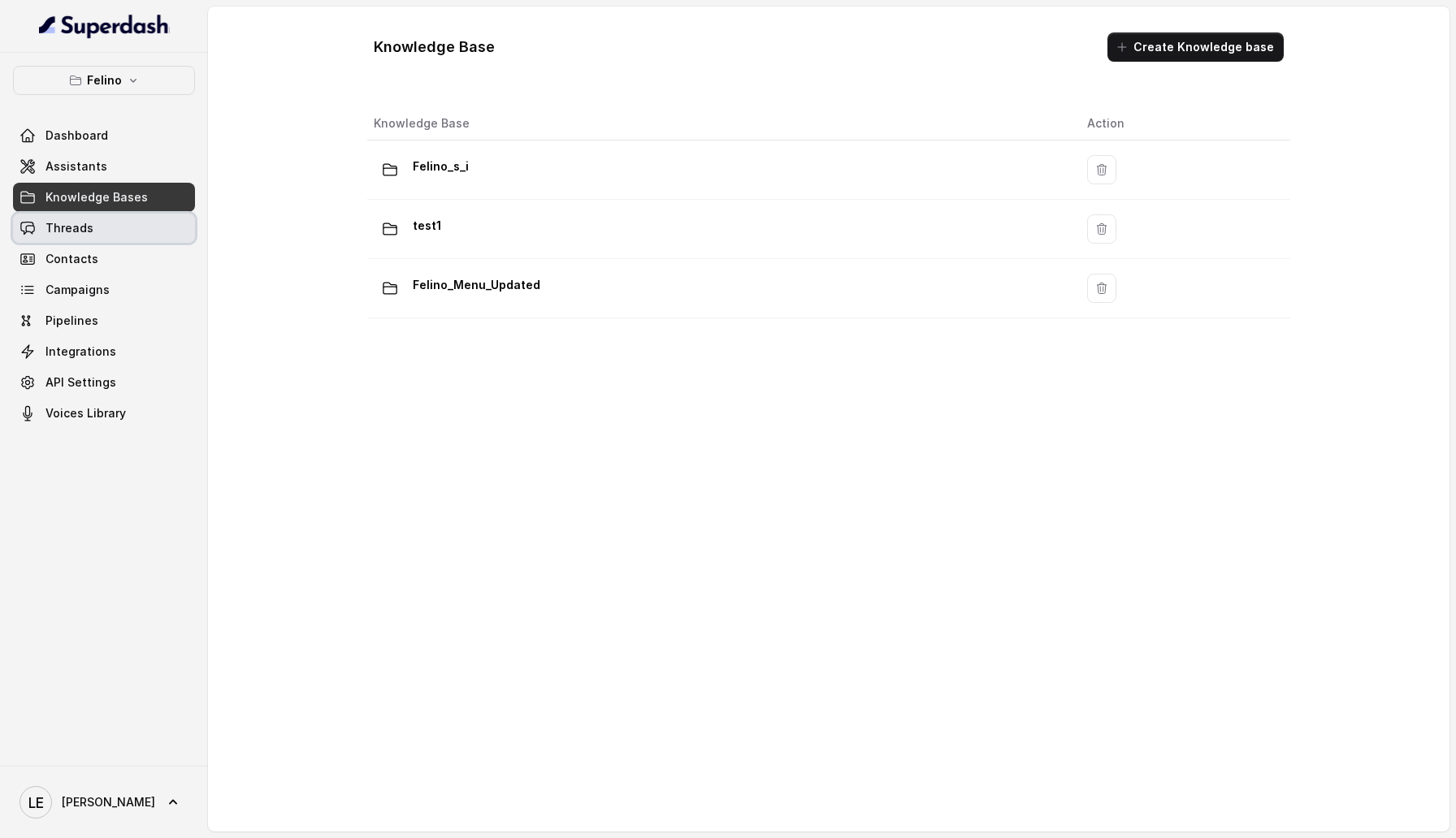
click at [139, 214] on link "Threads" at bounding box center [104, 228] width 182 height 29
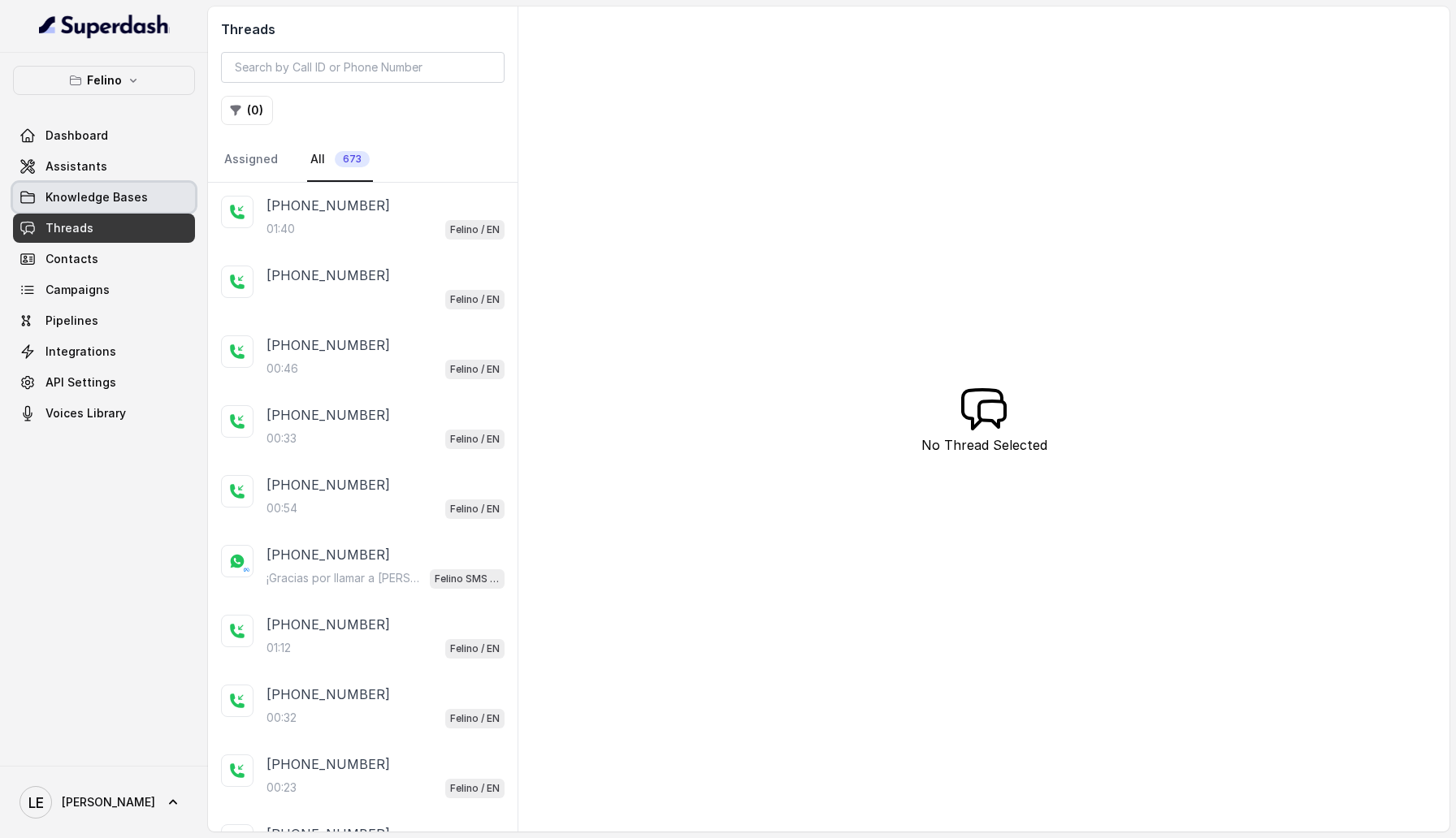
click at [127, 192] on span "Knowledge Bases" at bounding box center [97, 197] width 103 height 16
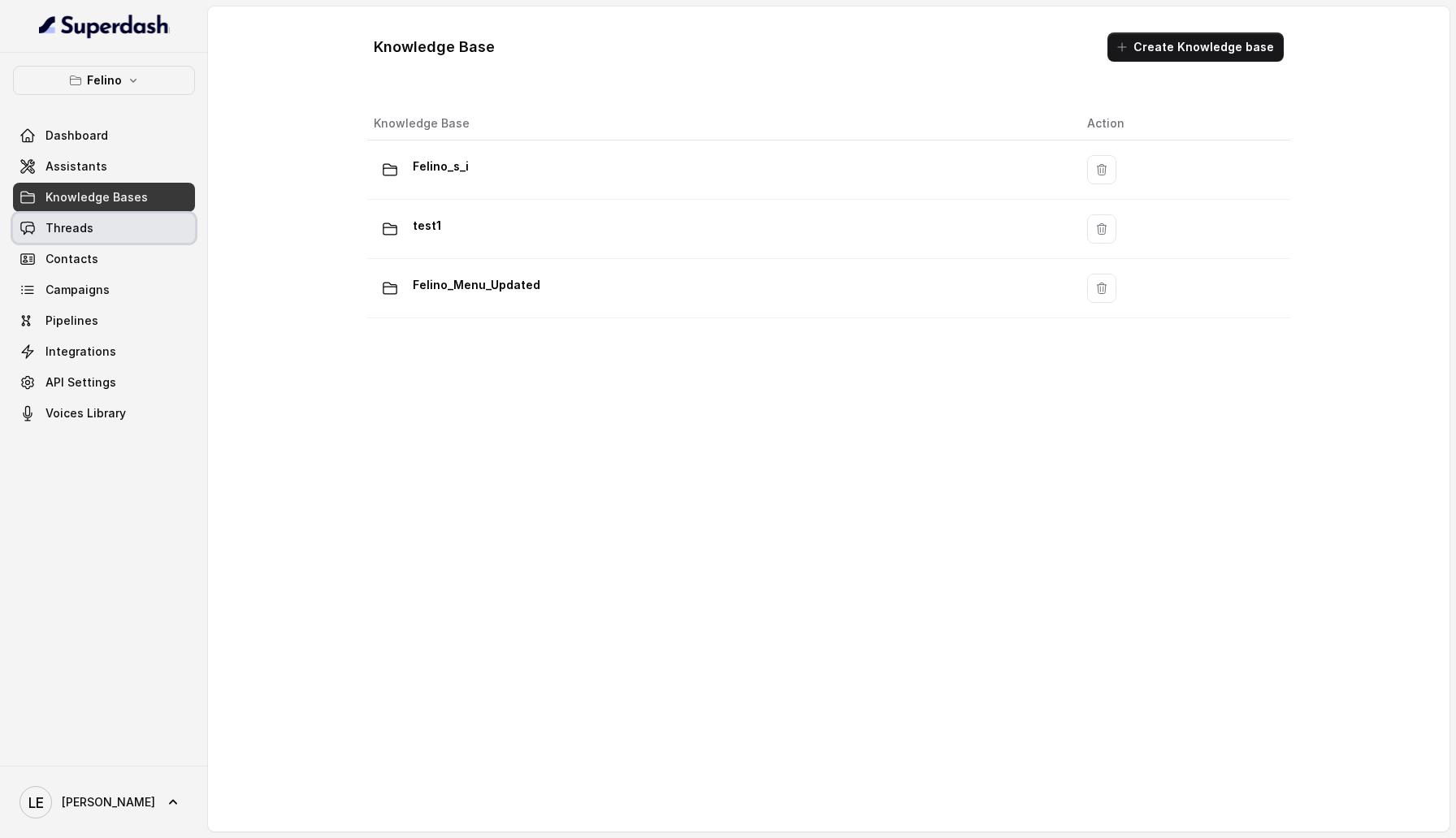
click at [127, 235] on link "Threads" at bounding box center [104, 228] width 182 height 29
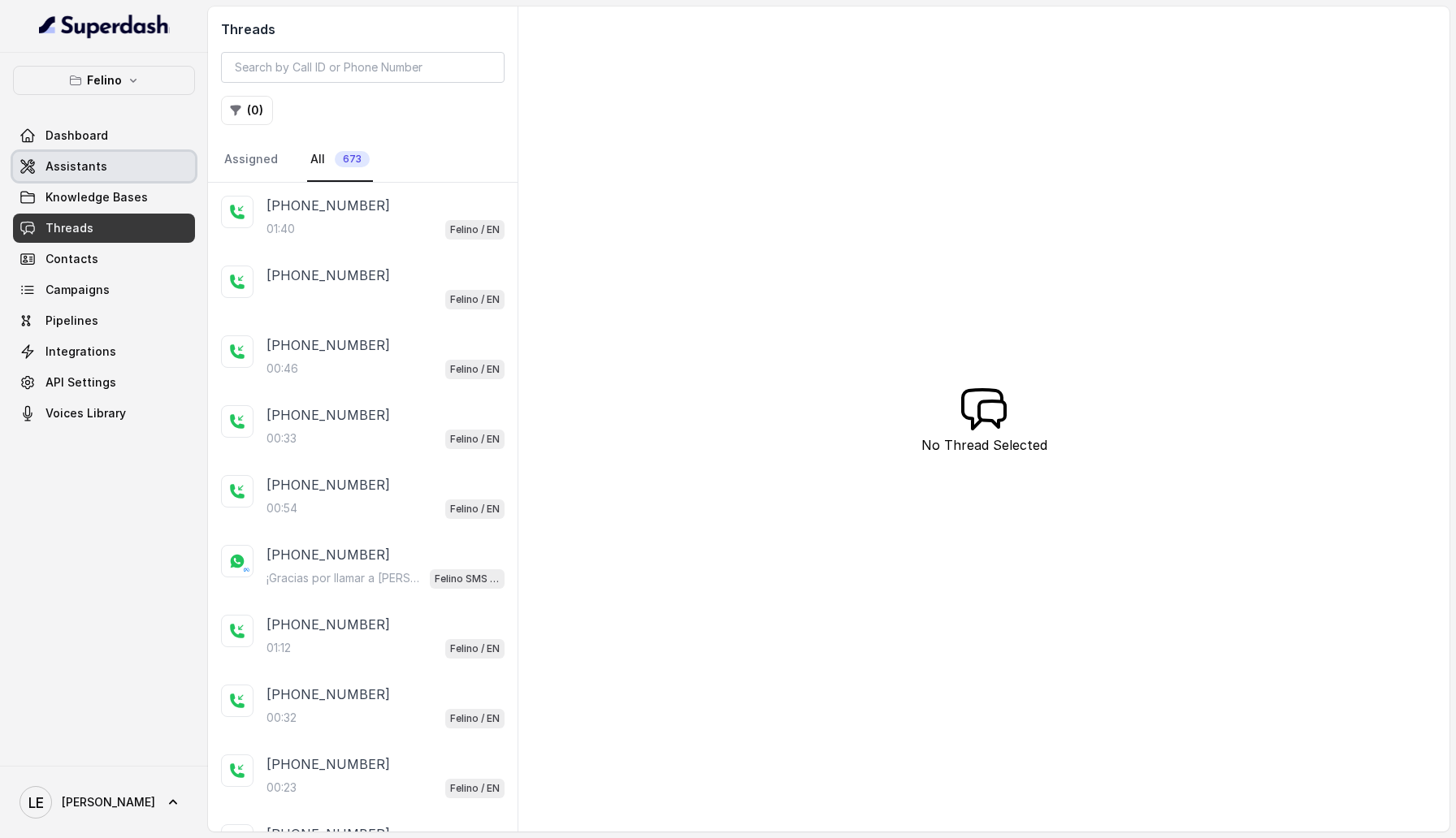
click at [139, 180] on link "Assistants" at bounding box center [104, 167] width 182 height 29
